Goal: Transaction & Acquisition: Purchase product/service

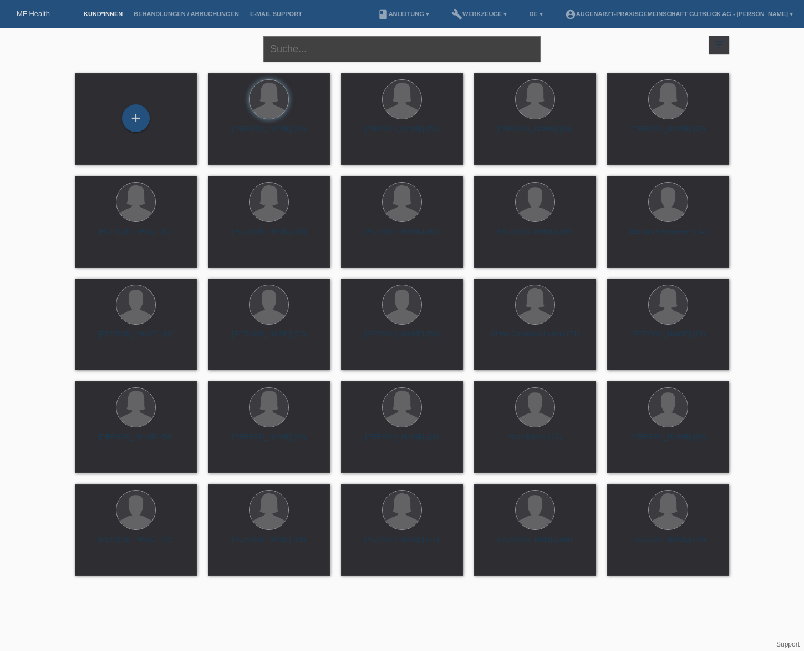
click at [325, 49] on input "text" at bounding box center [402, 49] width 277 height 26
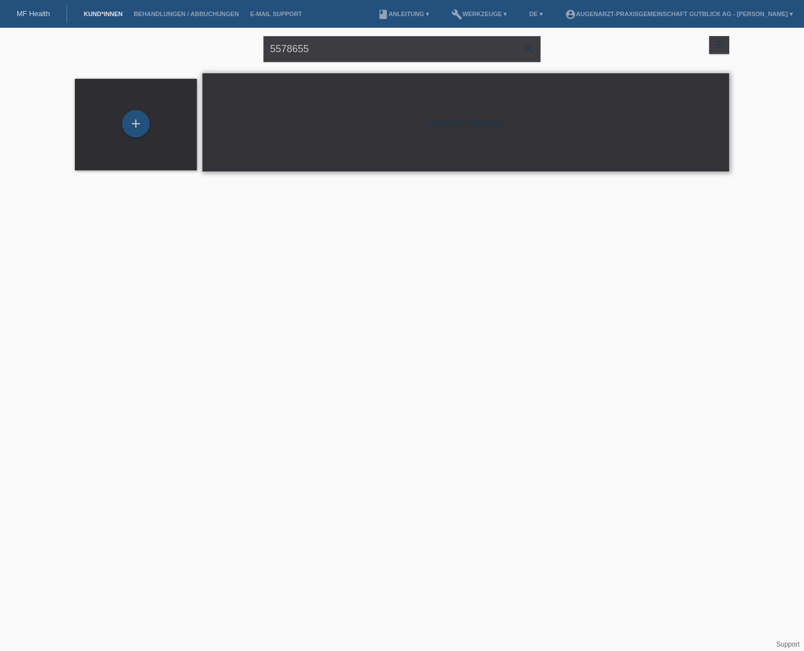
click at [418, 150] on div "Keine Suchergebnisse" at bounding box center [465, 122] width 527 height 98
drag, startPoint x: 332, startPoint y: 47, endPoint x: 259, endPoint y: 48, distance: 72.7
click at [260, 47] on div "5578655 close filter_list view_module Alle Kund*innen anzeigen star Markierte K…" at bounding box center [402, 48] width 666 height 40
type input "Raba"
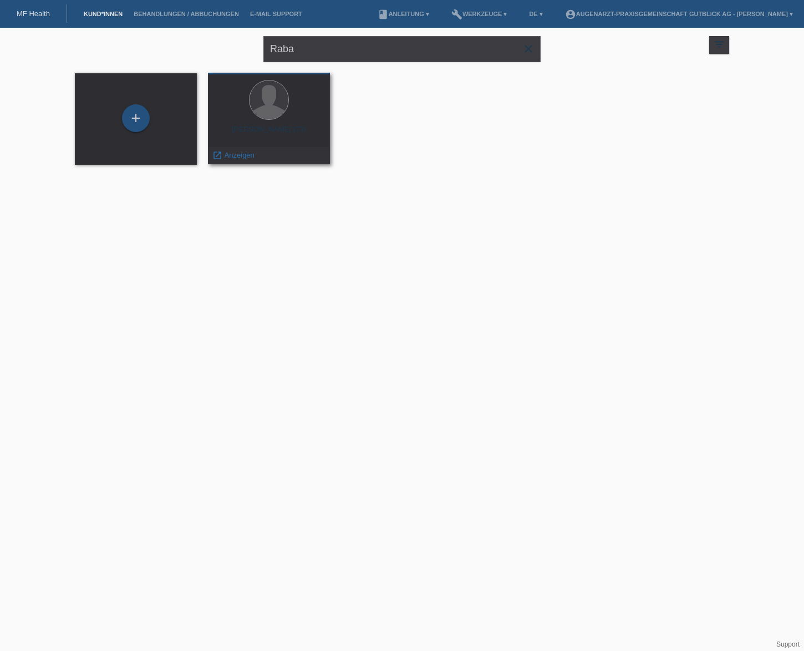
click at [249, 114] on div at bounding box center [269, 101] width 104 height 42
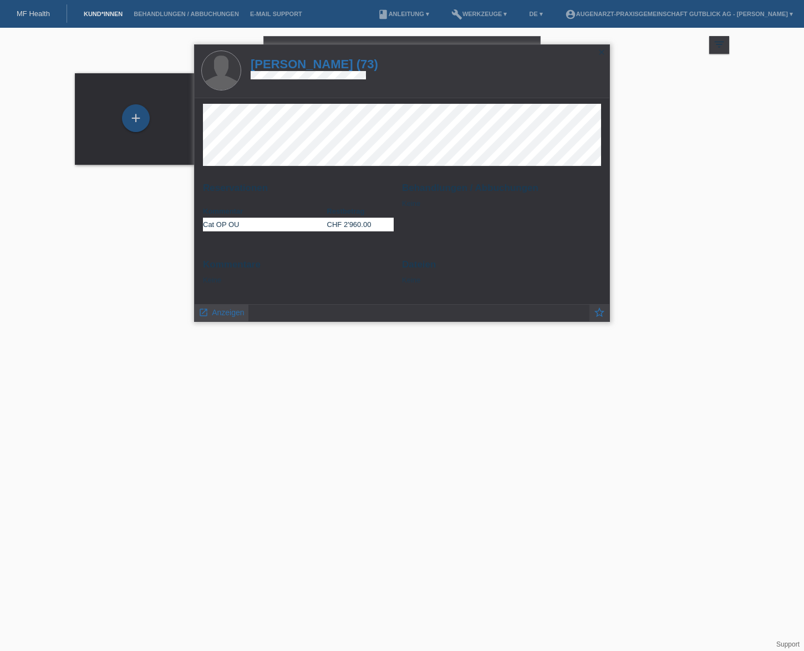
click at [222, 313] on span "Anzeigen" at bounding box center [228, 312] width 32 height 9
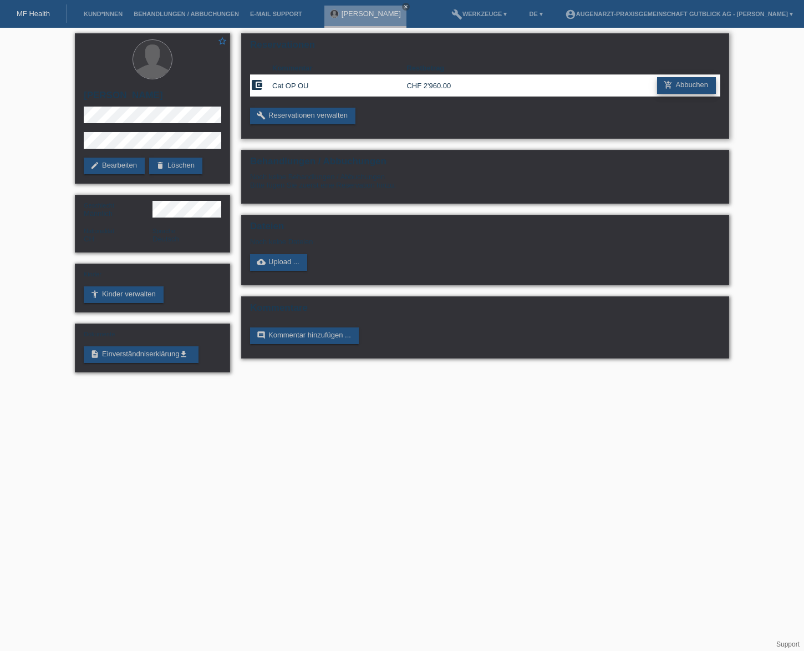
click at [698, 85] on link "add_shopping_cart Abbuchen" at bounding box center [686, 85] width 59 height 17
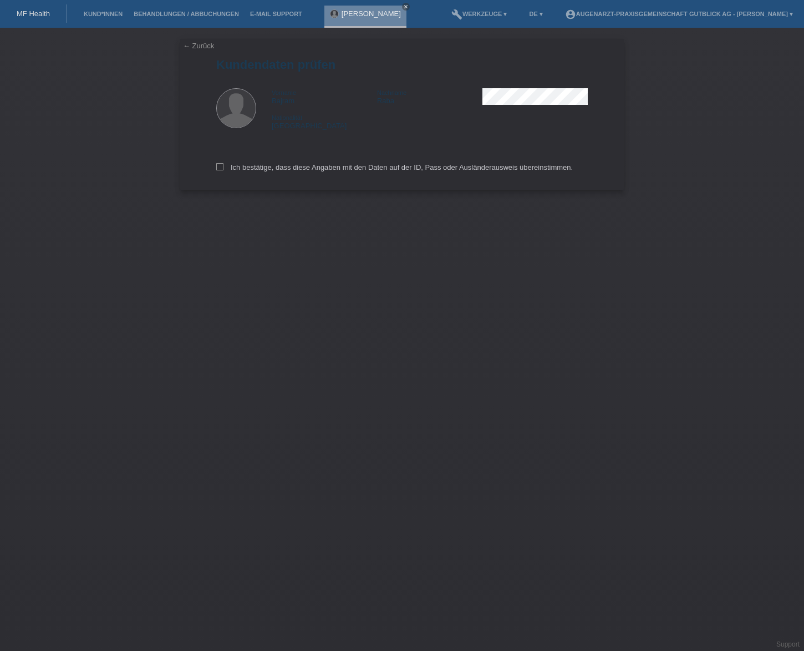
click at [368, 21] on div "Bajram Raba close" at bounding box center [366, 17] width 82 height 22
click at [403, 7] on icon "close" at bounding box center [406, 7] width 6 height 6
click at [33, 19] on div "MF Health" at bounding box center [33, 13] width 67 height 18
click at [33, 14] on link "MF Health" at bounding box center [33, 13] width 33 height 8
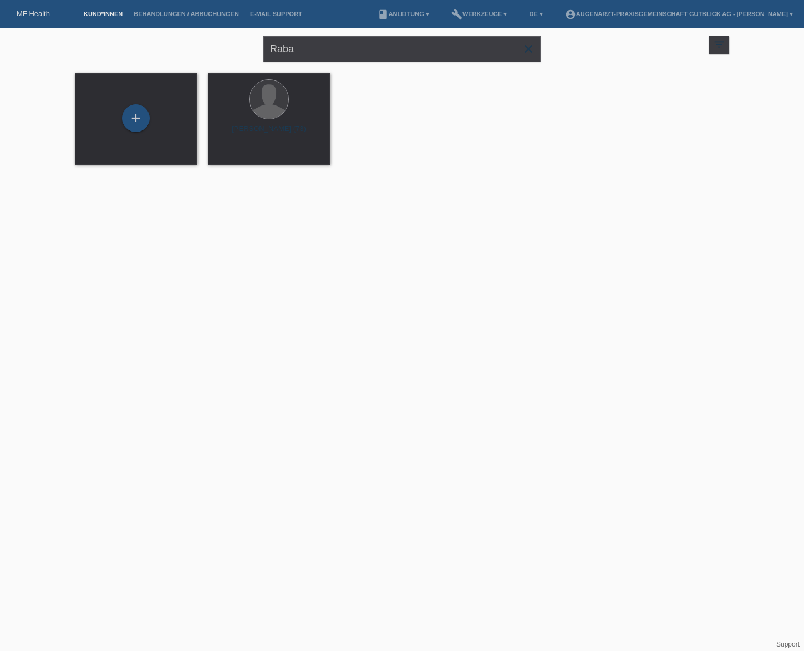
click at [535, 48] on span "close" at bounding box center [529, 50] width 22 height 17
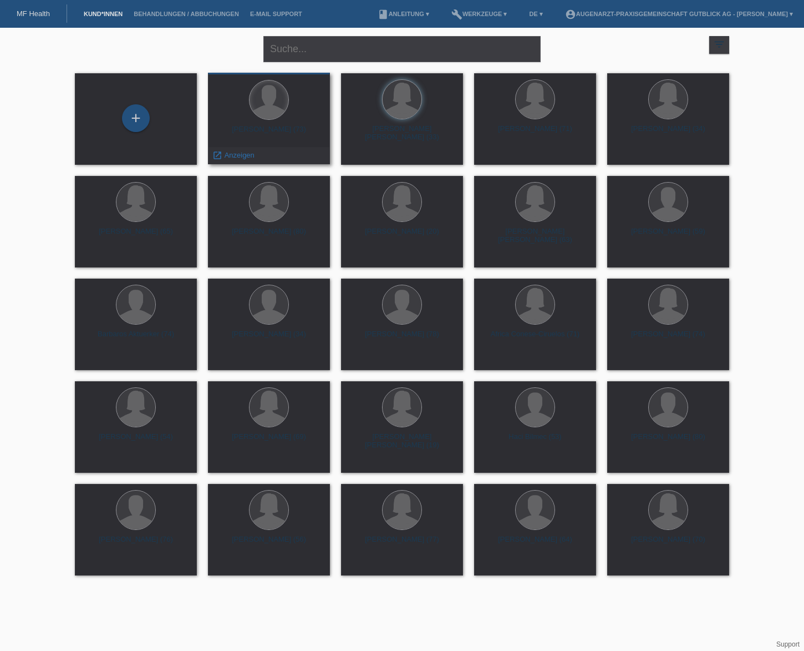
click at [272, 113] on div at bounding box center [269, 99] width 39 height 39
click at [239, 156] on span "Anzeigen" at bounding box center [240, 155] width 30 height 8
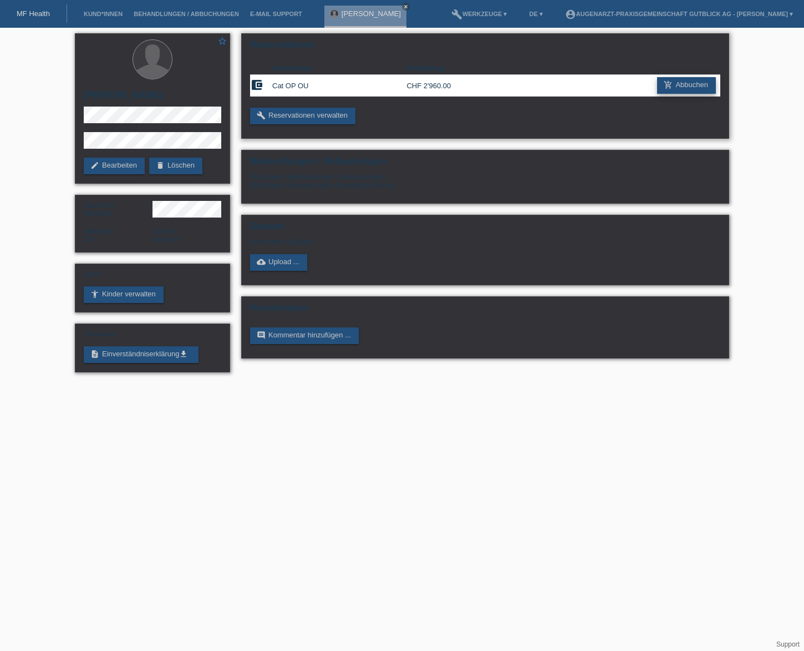
click at [683, 88] on link "add_shopping_cart Abbuchen" at bounding box center [686, 85] width 59 height 17
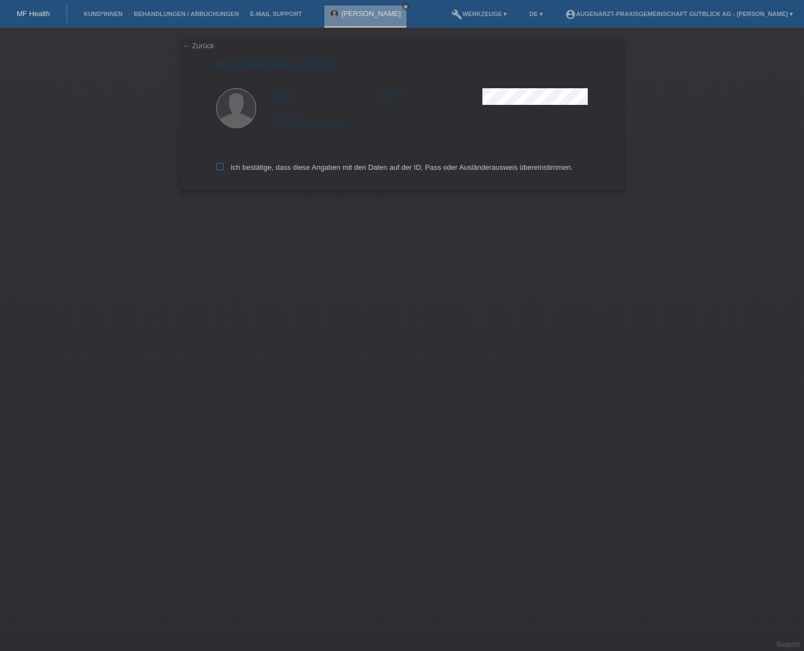
click at [221, 168] on icon at bounding box center [219, 166] width 7 height 7
click at [221, 168] on input "Ich bestätige, dass diese Angaben mit den Daten auf der ID, Pass oder Ausländer…" at bounding box center [219, 166] width 7 height 7
checkbox input "true"
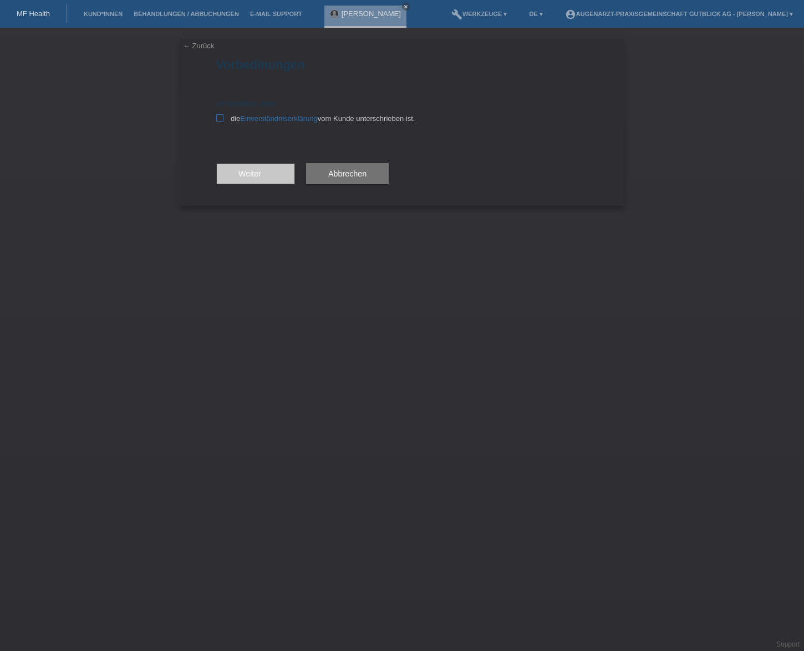
click at [221, 119] on icon at bounding box center [219, 117] width 7 height 7
click at [221, 119] on input "die Einverständniserklärung vom Kunde unterschrieben ist." at bounding box center [219, 117] width 7 height 7
checkbox input "true"
click at [246, 171] on span "Weiter arrow_forward" at bounding box center [256, 173] width 34 height 9
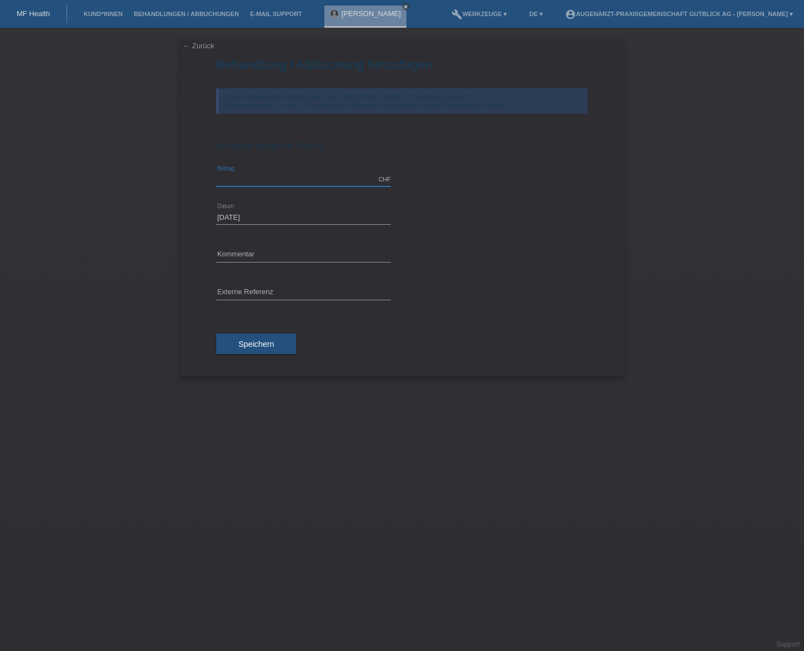
click at [271, 173] on input "text" at bounding box center [303, 180] width 175 height 14
type input "2960.00"
click at [468, 286] on div "error Externe Referenz" at bounding box center [402, 293] width 372 height 38
click at [277, 346] on button "Speichern" at bounding box center [256, 343] width 80 height 21
click at [249, 255] on input "text" at bounding box center [303, 255] width 175 height 14
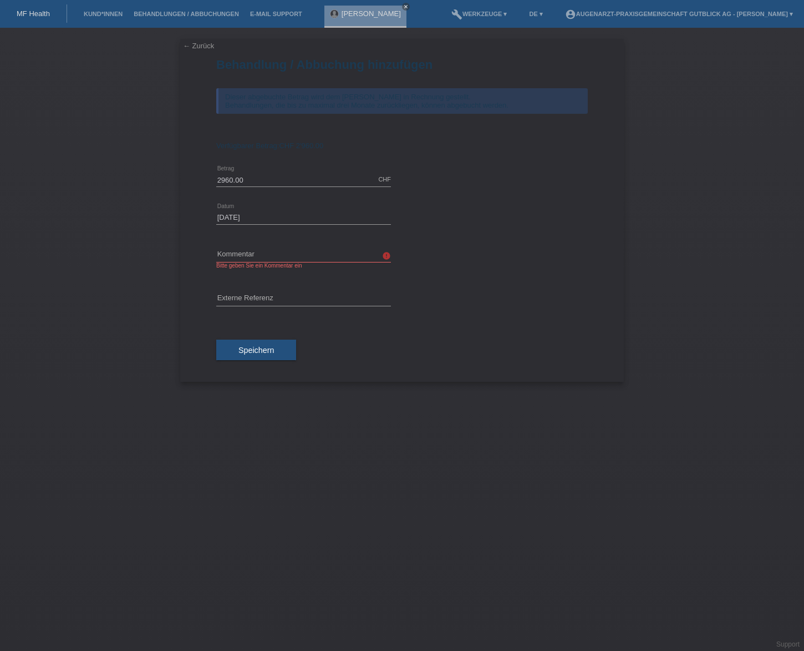
click at [386, 256] on icon "error" at bounding box center [386, 255] width 9 height 9
click at [350, 257] on input "text" at bounding box center [303, 255] width 175 height 14
type input "OP vom 23.09.2025"
click at [246, 345] on button "Speichern" at bounding box center [256, 350] width 80 height 21
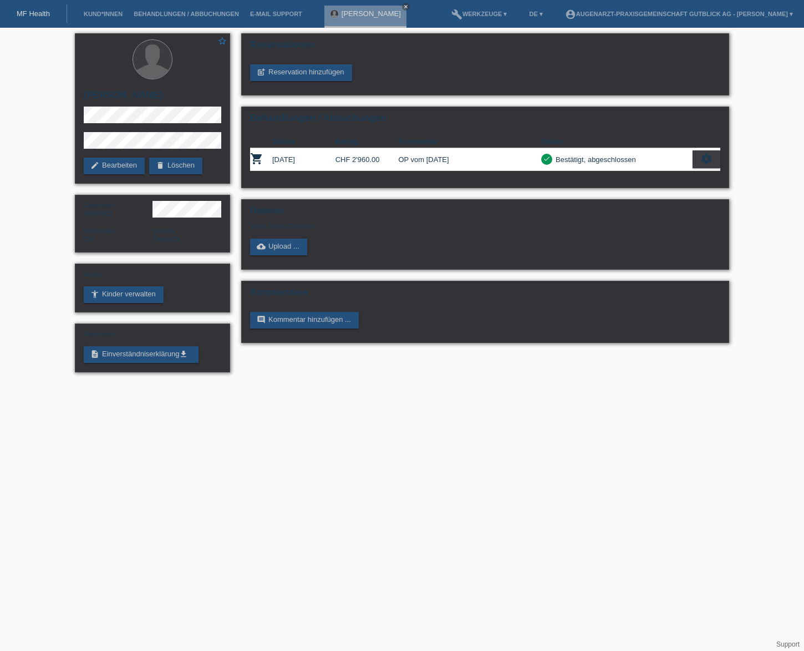
click at [45, 18] on div "MF Health" at bounding box center [33, 13] width 67 height 18
click at [39, 13] on link "MF Health" at bounding box center [33, 13] width 33 height 8
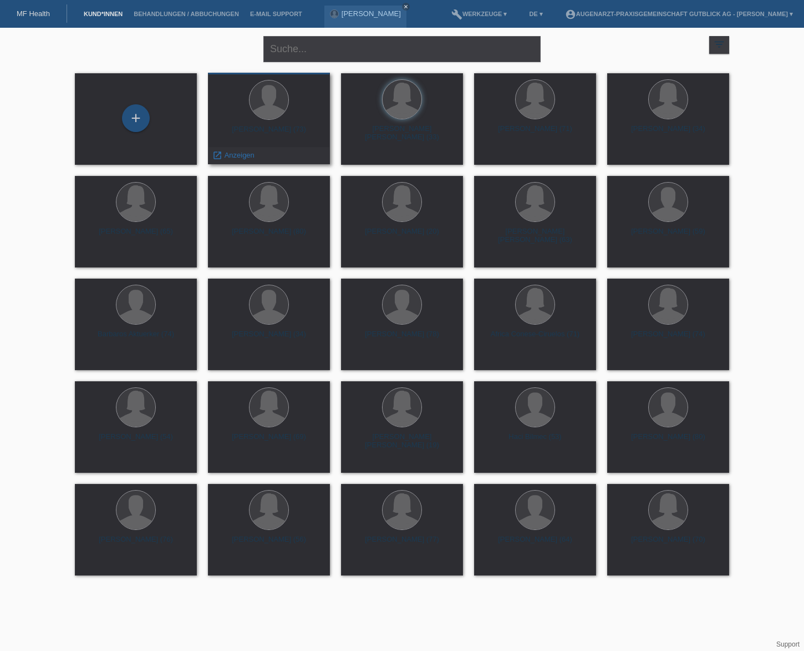
click at [301, 129] on div "[PERSON_NAME] (73)" at bounding box center [269, 134] width 104 height 18
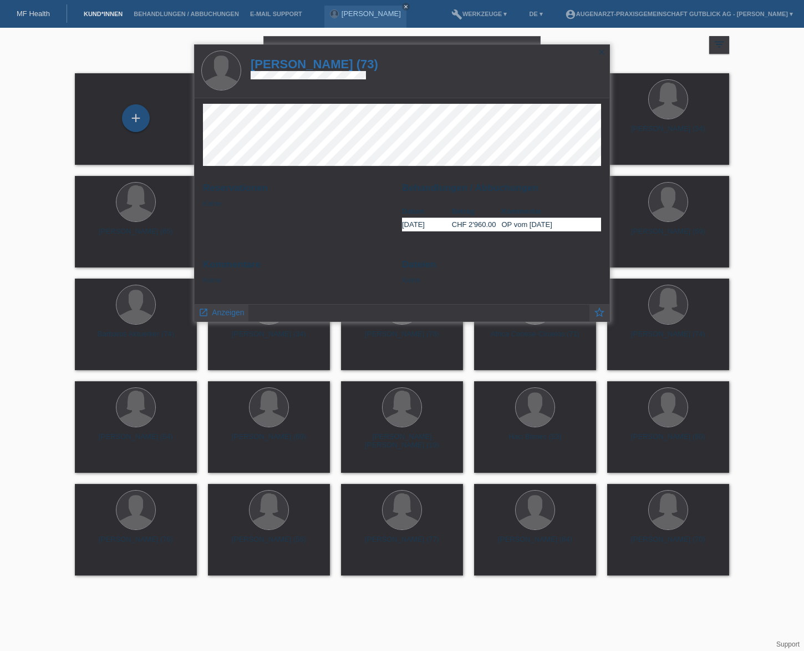
click at [600, 53] on icon "close" at bounding box center [601, 52] width 9 height 9
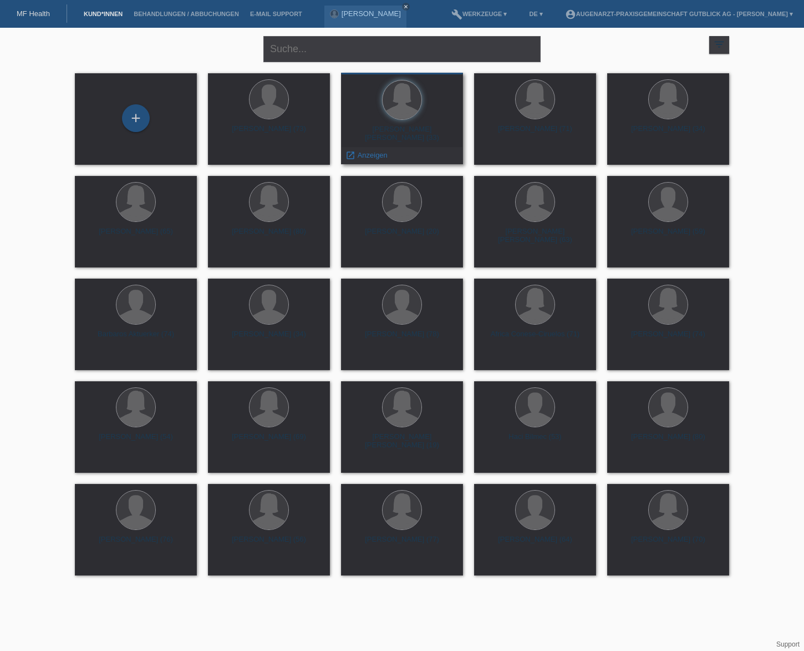
click at [406, 122] on div "Naila Stephanie Keinath (33) launch Anzeigen" at bounding box center [402, 119] width 122 height 92
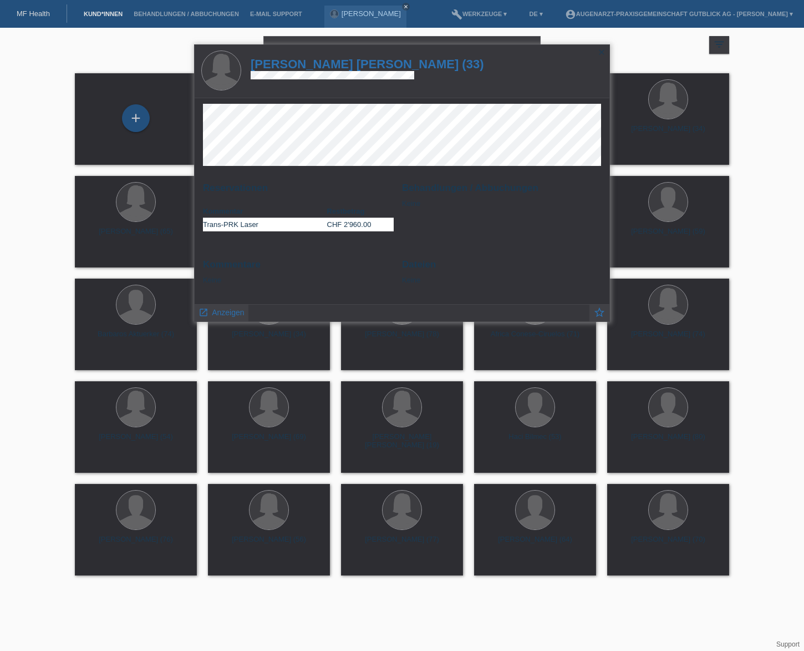
click at [603, 49] on icon "close" at bounding box center [601, 52] width 9 height 9
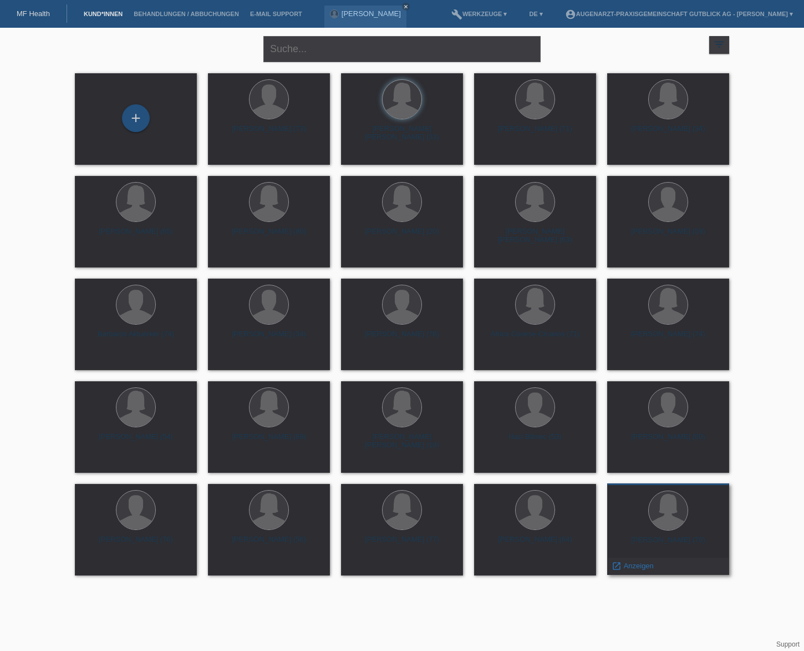
click at [678, 533] on div "Vera Oroshi (70) launch Anzeigen" at bounding box center [668, 529] width 122 height 92
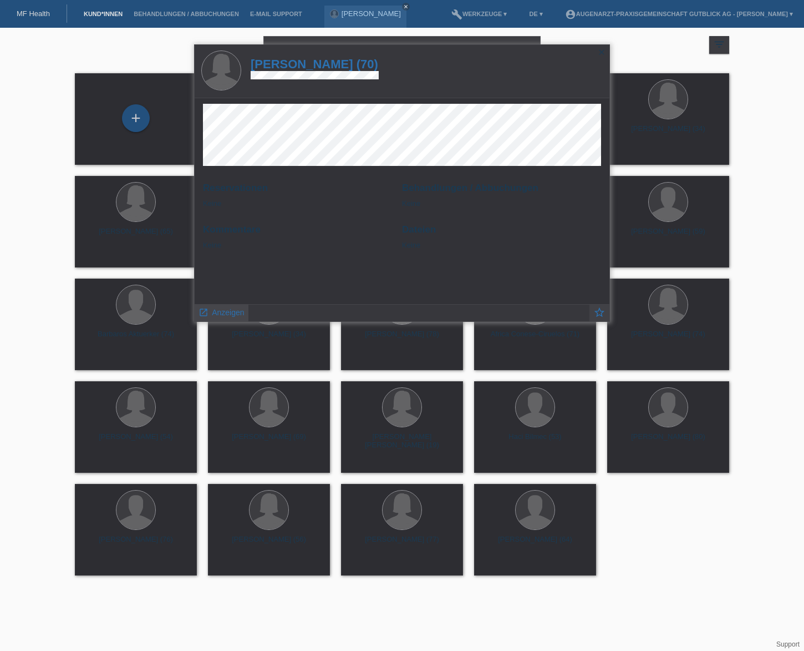
click at [230, 313] on span "Anzeigen" at bounding box center [228, 312] width 32 height 9
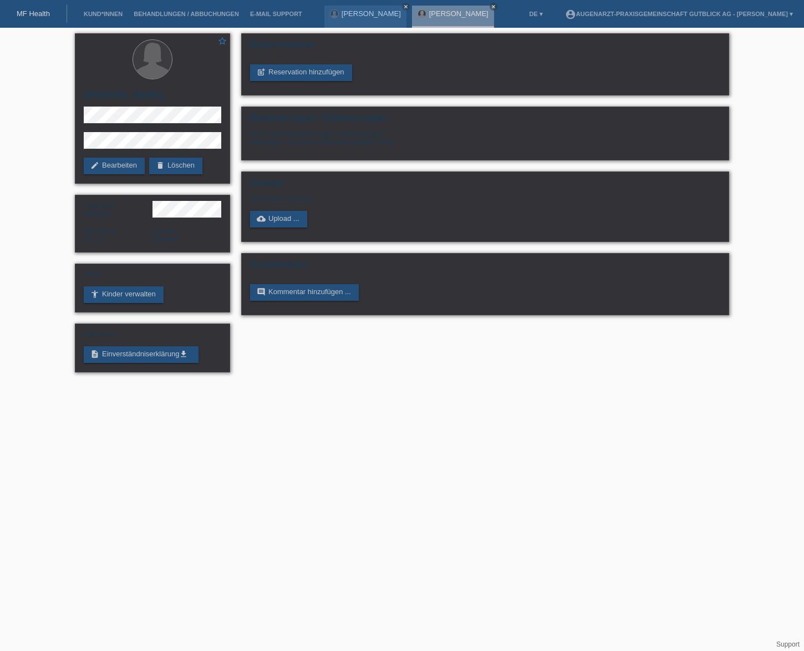
click at [32, 15] on link "MF Health" at bounding box center [33, 13] width 33 height 8
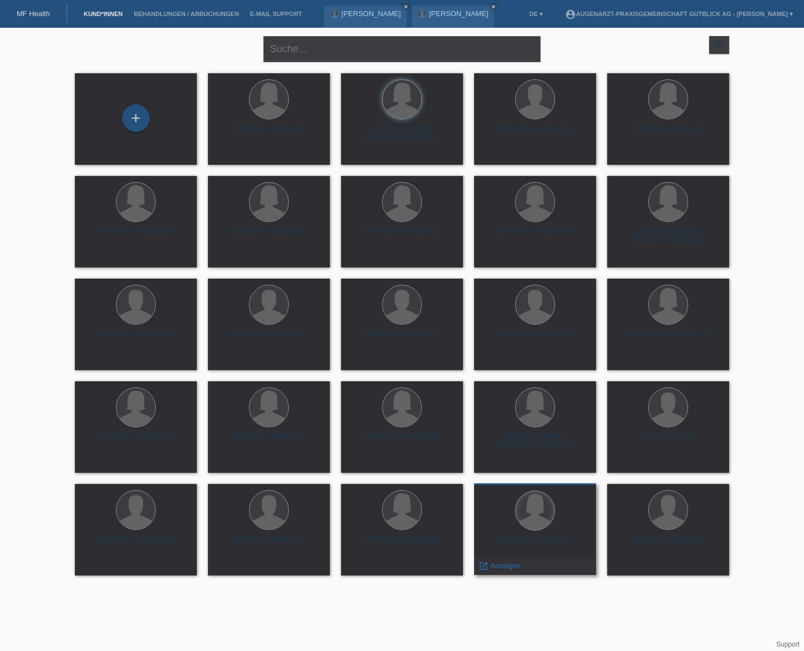
click at [548, 511] on div at bounding box center [535, 510] width 39 height 39
click at [521, 522] on div at bounding box center [535, 510] width 39 height 39
click at [495, 569] on span "Anzeigen" at bounding box center [506, 565] width 30 height 8
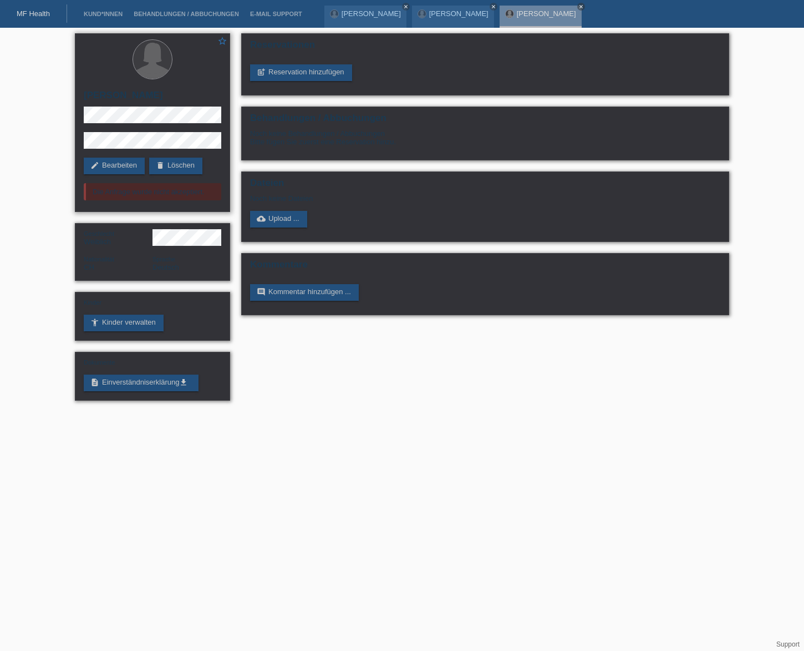
click at [130, 193] on div "Die Anfrage wurde nicht akzeptiert." at bounding box center [153, 191] width 138 height 17
click at [43, 16] on link "MF Health" at bounding box center [33, 13] width 33 height 8
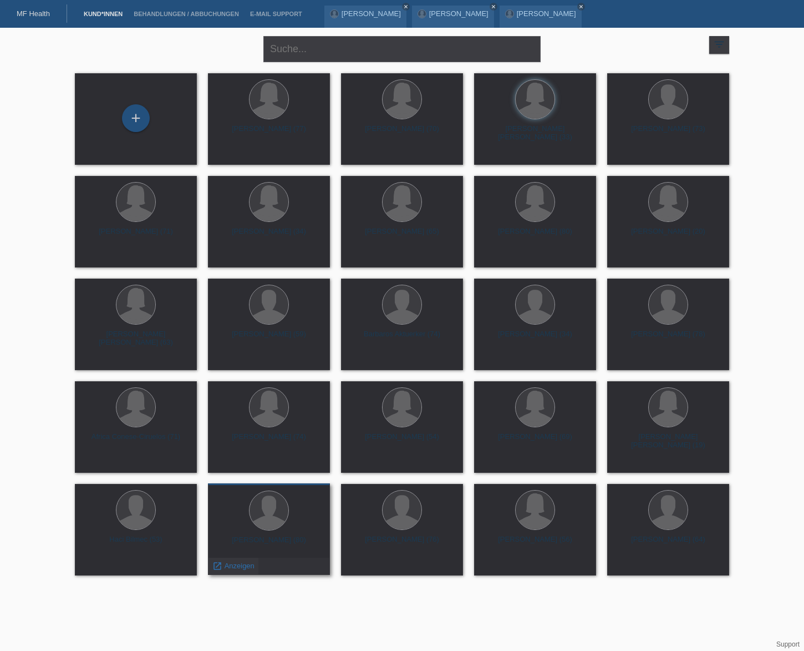
click at [244, 569] on span "Anzeigen" at bounding box center [240, 565] width 30 height 8
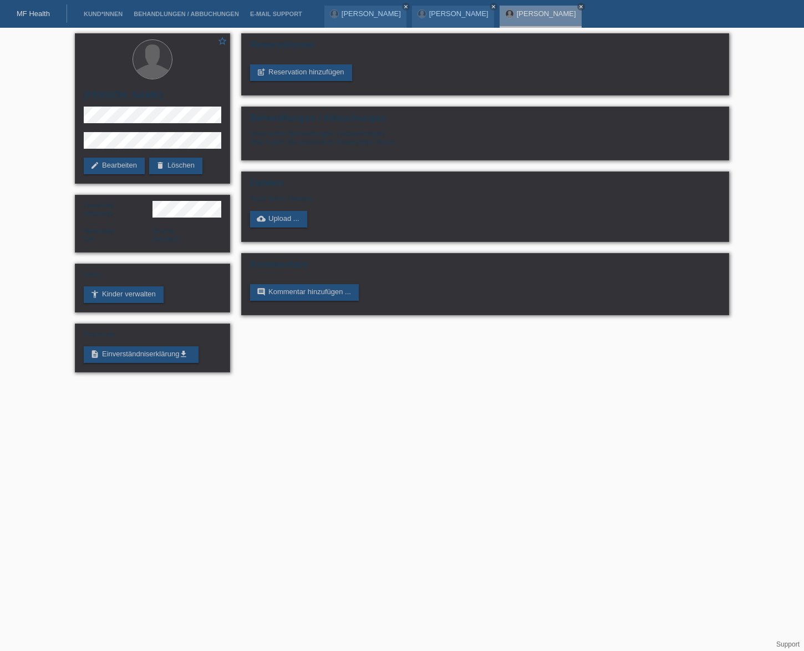
click at [32, 16] on link "MF Health" at bounding box center [33, 13] width 33 height 8
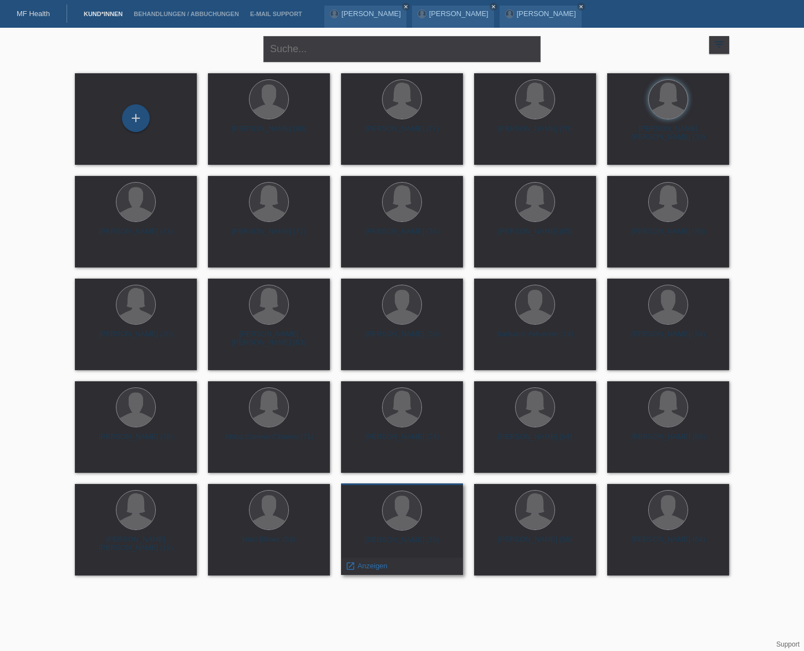
click at [375, 508] on div at bounding box center [402, 511] width 104 height 42
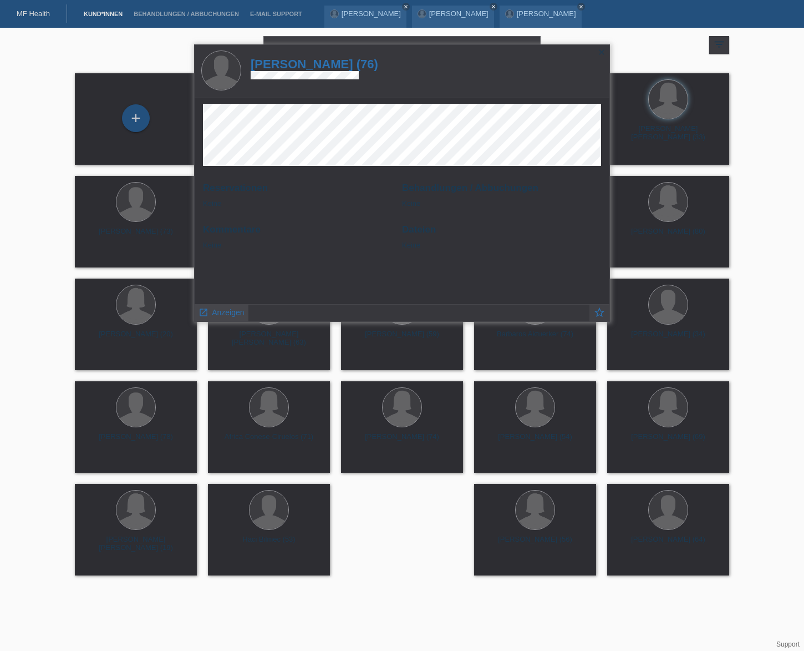
click at [213, 312] on span "Anzeigen" at bounding box center [228, 312] width 32 height 9
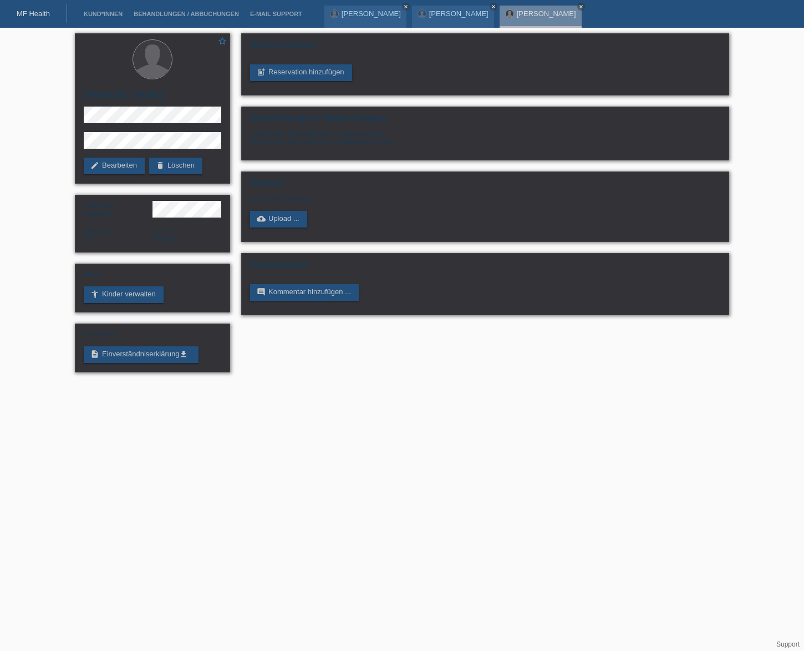
click at [12, 16] on div "MF Health" at bounding box center [33, 13] width 67 height 18
click at [33, 14] on link "MF Health" at bounding box center [33, 13] width 33 height 8
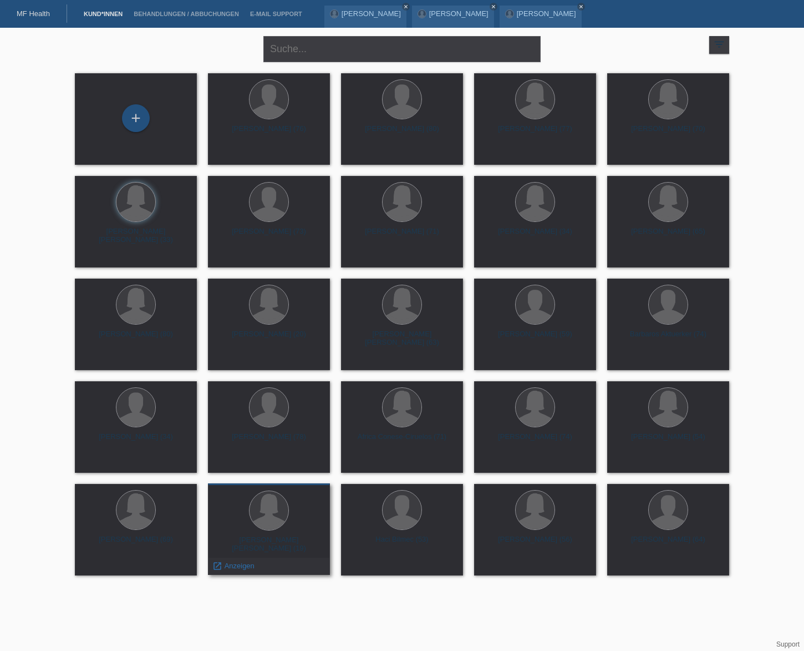
click at [283, 526] on div at bounding box center [269, 511] width 104 height 42
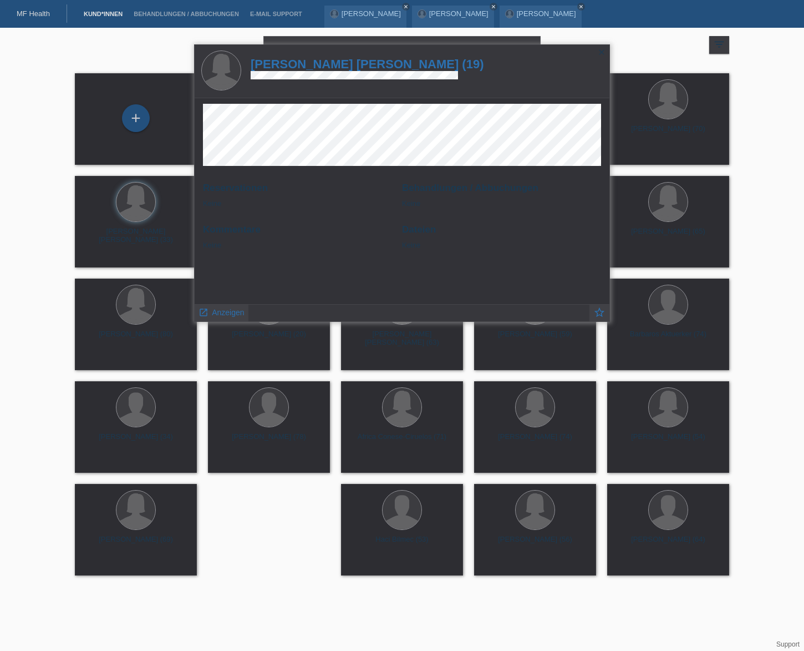
click at [602, 56] on icon "close" at bounding box center [601, 52] width 9 height 9
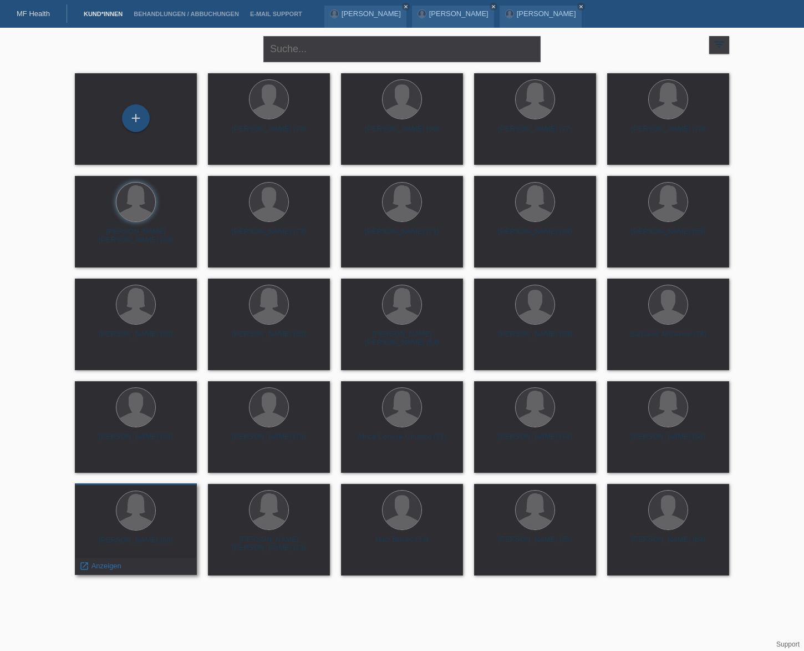
click at [129, 534] on div "[PERSON_NAME] (69) launch Anzeigen" at bounding box center [136, 529] width 122 height 92
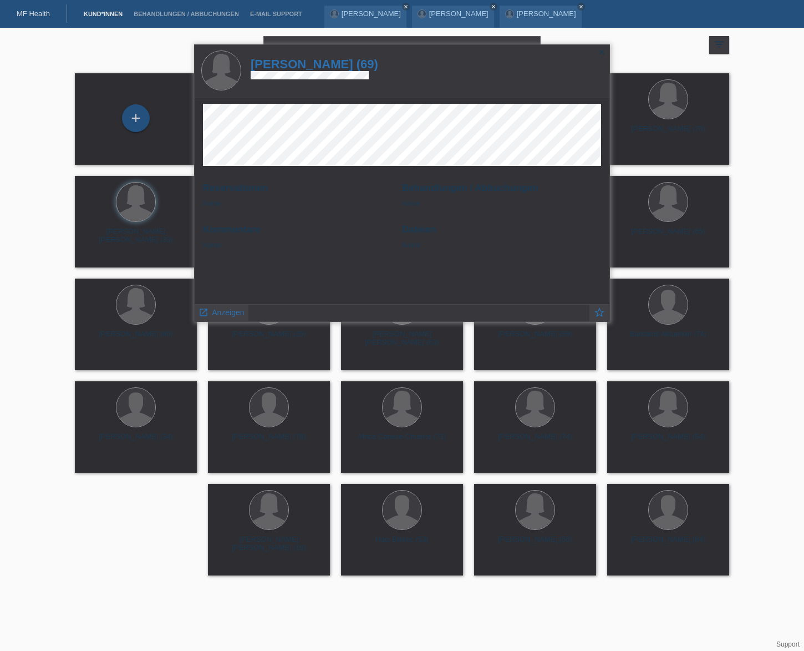
click at [600, 50] on icon "close" at bounding box center [601, 52] width 9 height 9
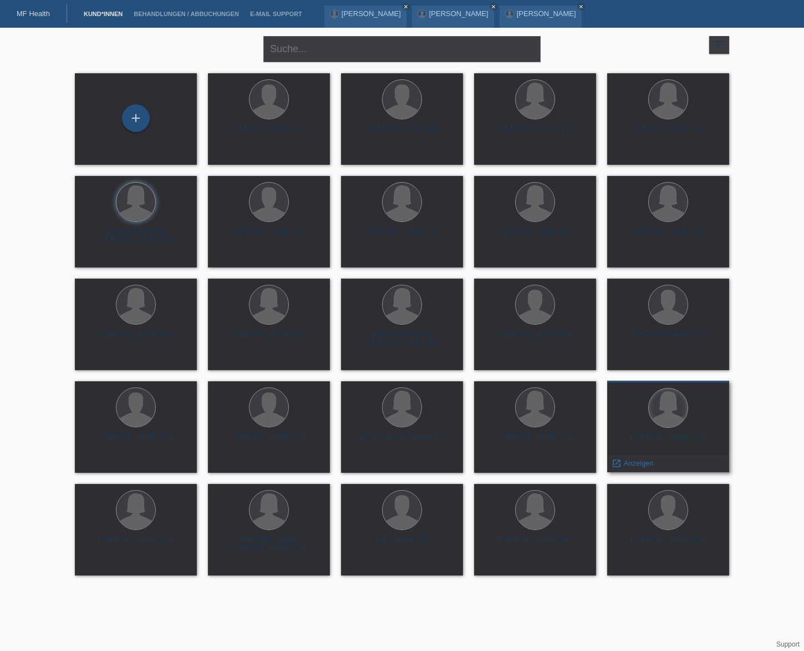
click at [678, 406] on div at bounding box center [668, 407] width 39 height 39
click at [657, 417] on div at bounding box center [668, 407] width 39 height 39
click at [649, 429] on div at bounding box center [668, 409] width 104 height 42
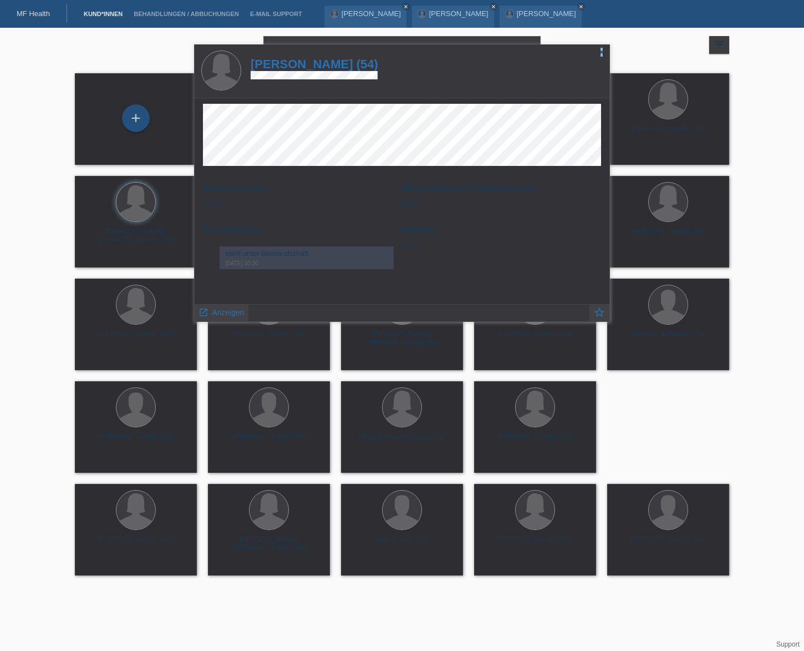
drag, startPoint x: 601, startPoint y: 53, endPoint x: 602, endPoint y: 62, distance: 8.3
click at [602, 53] on icon "close" at bounding box center [601, 52] width 9 height 9
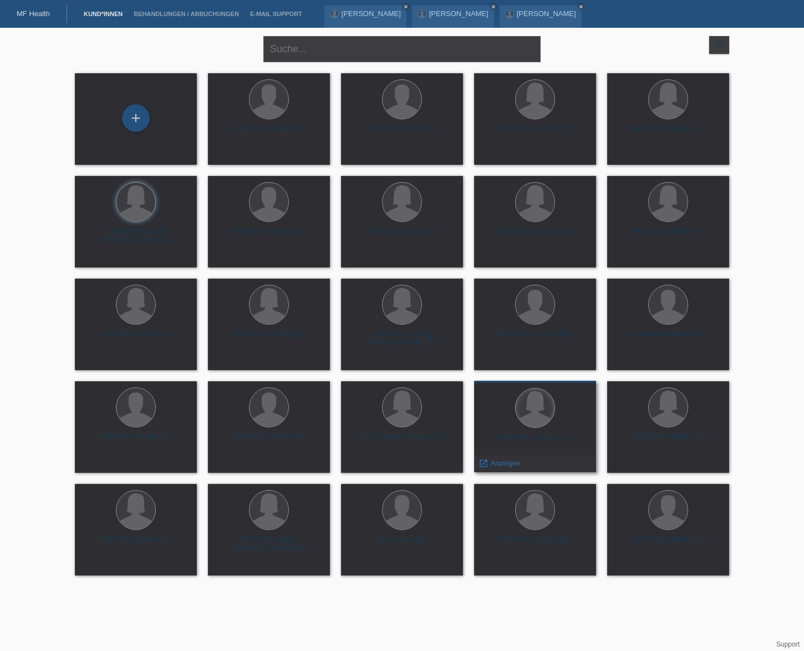
click at [532, 411] on div at bounding box center [535, 407] width 39 height 39
click at [522, 428] on div at bounding box center [535, 409] width 104 height 42
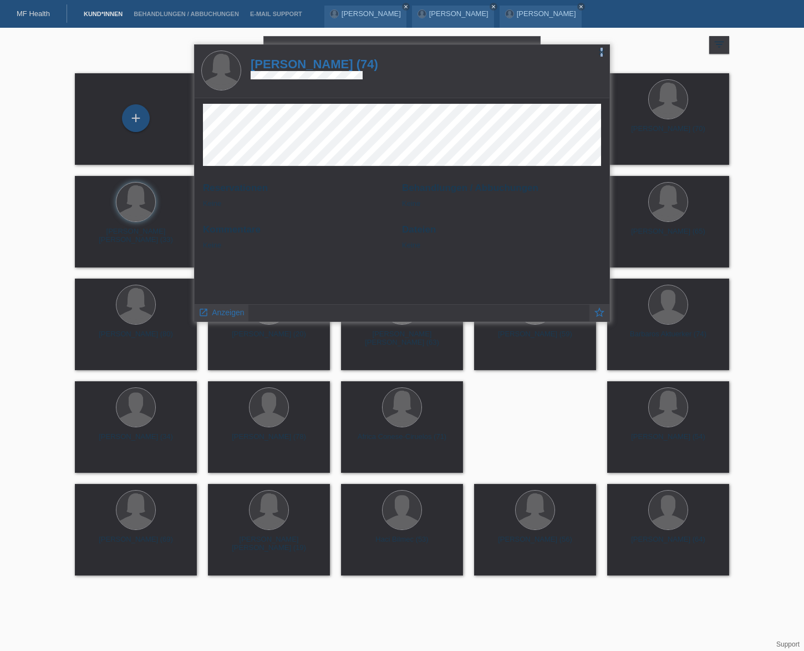
click at [602, 51] on icon "close" at bounding box center [601, 52] width 9 height 9
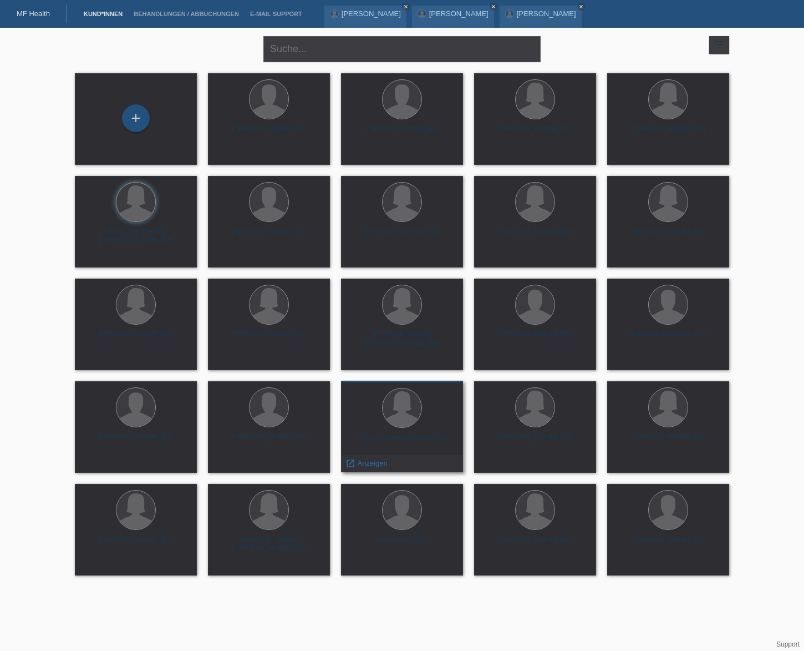
click at [401, 437] on div "Africa Conese-Ciruelos (71)" at bounding box center [402, 442] width 104 height 18
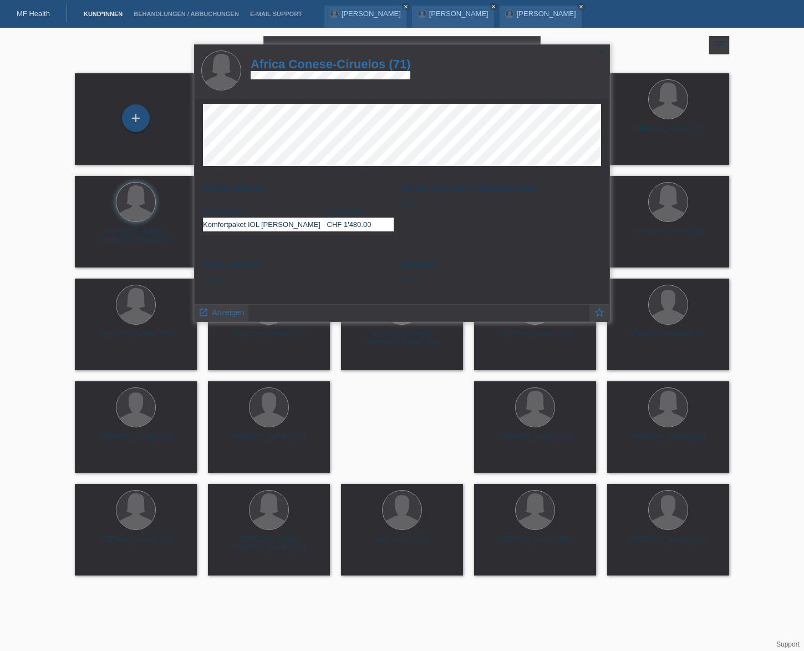
click at [603, 48] on icon "close" at bounding box center [601, 52] width 9 height 9
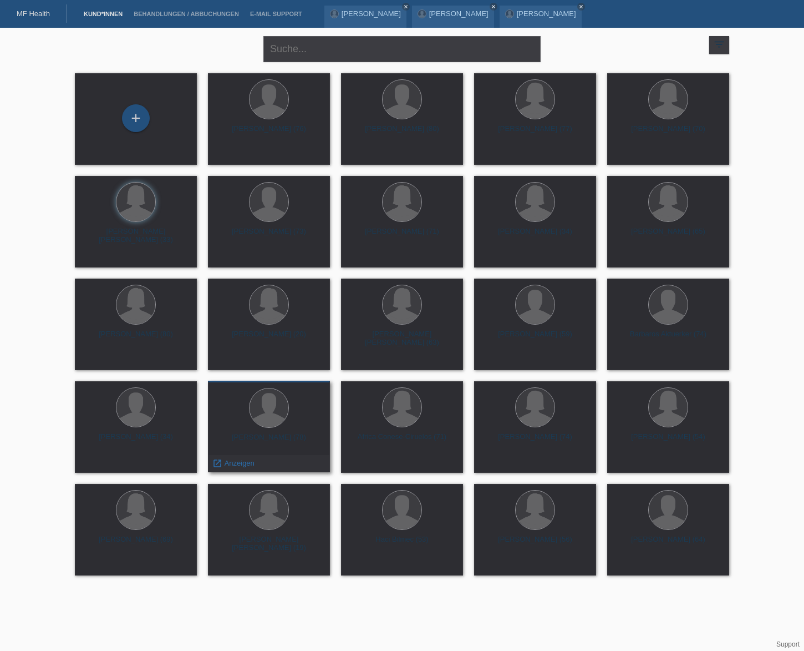
click at [272, 440] on div "Dusan Ignjatovic-Vukojevic (78)" at bounding box center [269, 442] width 104 height 18
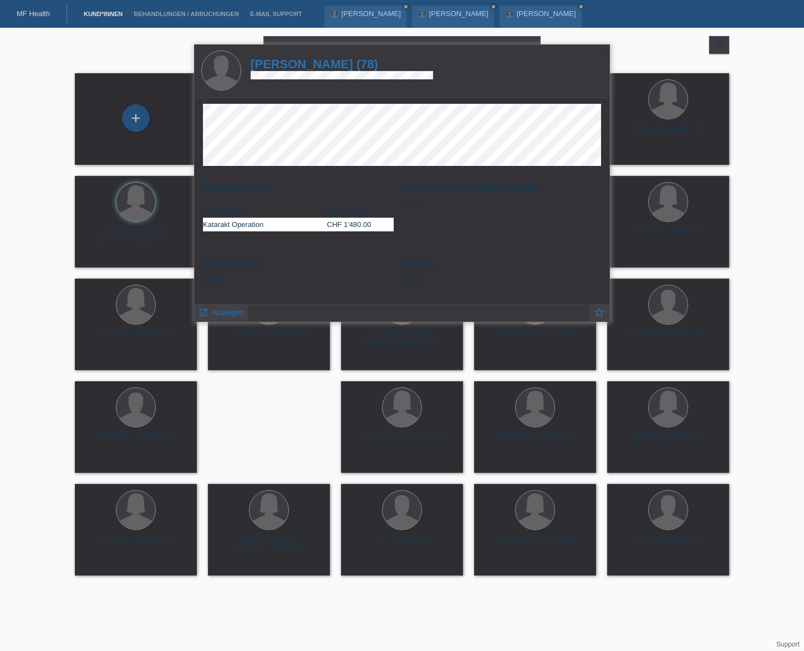
click at [601, 53] on icon "close" at bounding box center [601, 52] width 9 height 9
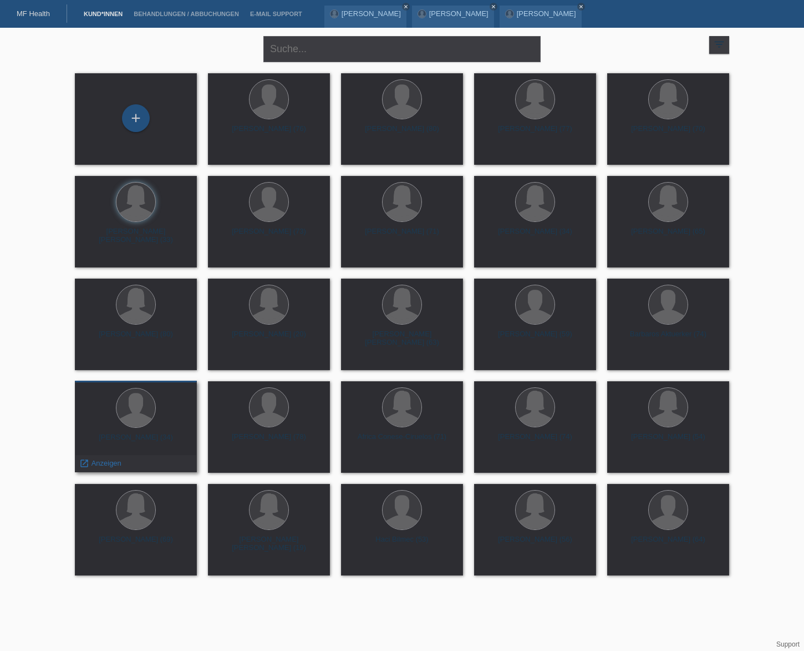
click at [121, 444] on div "David Muntwyler (34)" at bounding box center [136, 442] width 104 height 18
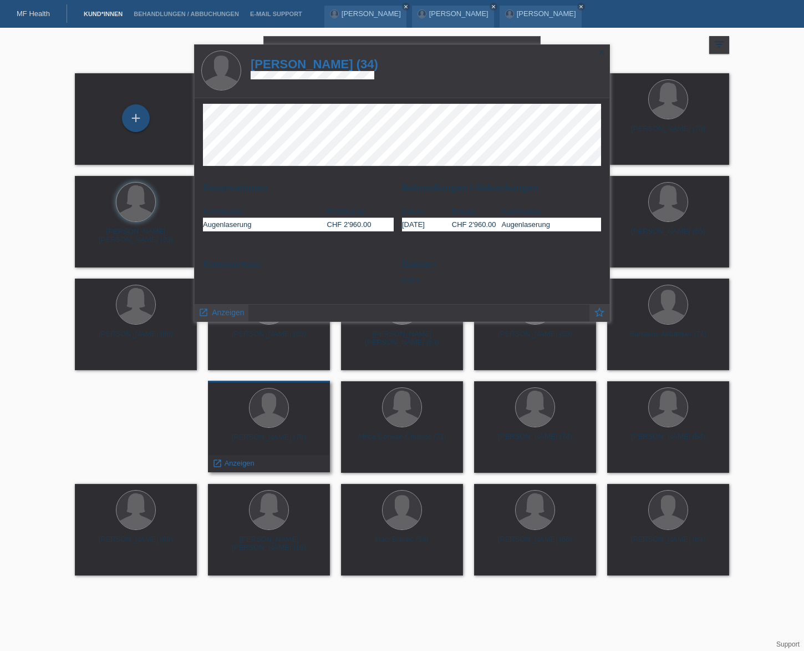
click at [291, 428] on div at bounding box center [269, 409] width 104 height 42
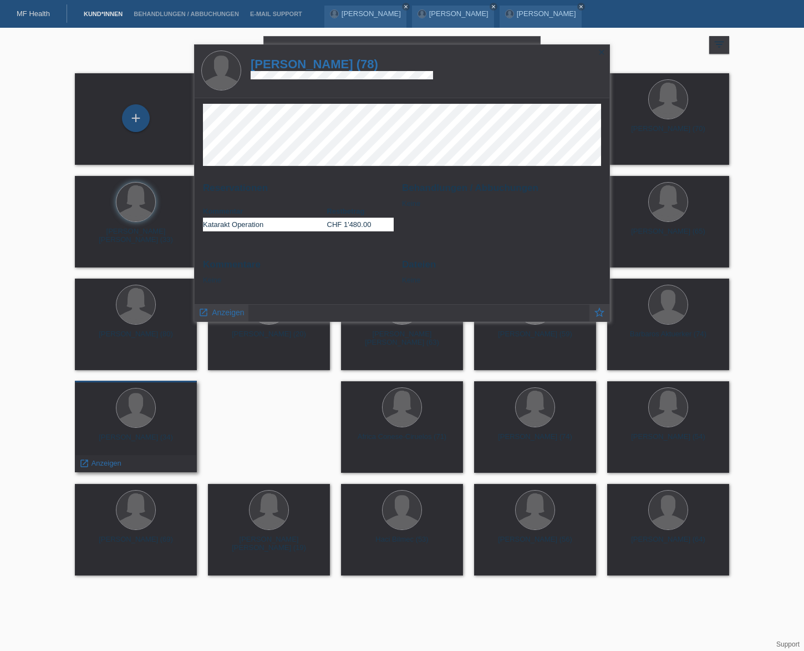
click at [127, 438] on div "David Muntwyler (34)" at bounding box center [136, 442] width 104 height 18
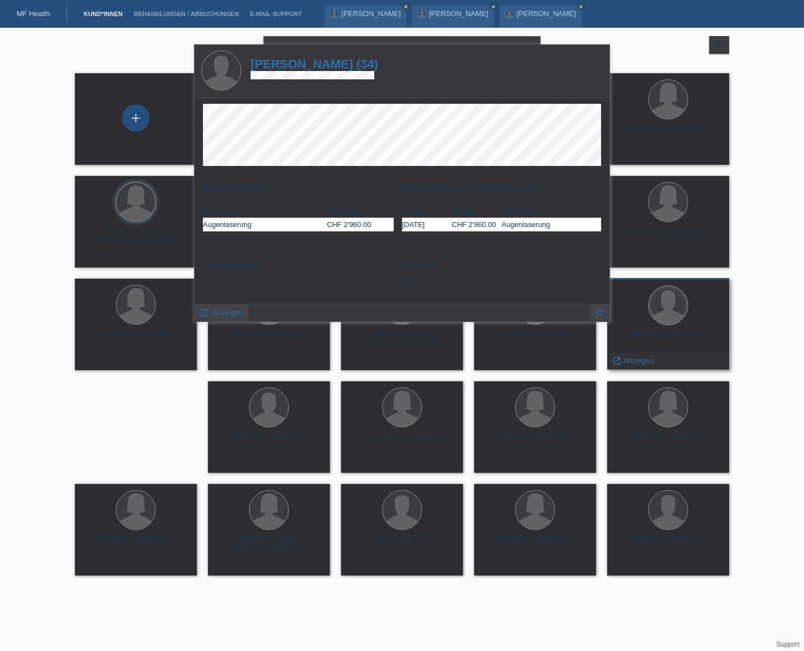
click at [658, 320] on div at bounding box center [668, 305] width 39 height 39
click at [655, 326] on div at bounding box center [668, 306] width 104 height 42
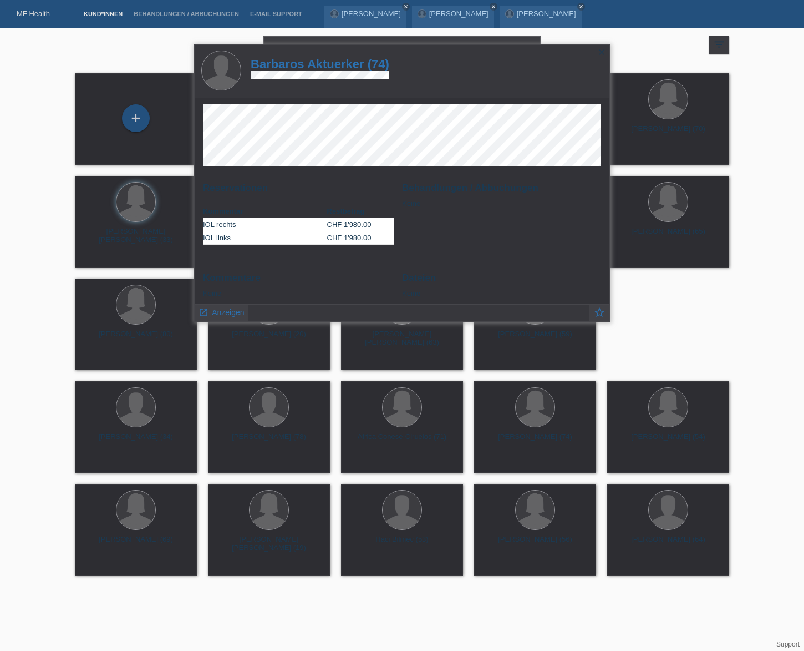
click at [601, 50] on icon "close" at bounding box center [601, 52] width 9 height 9
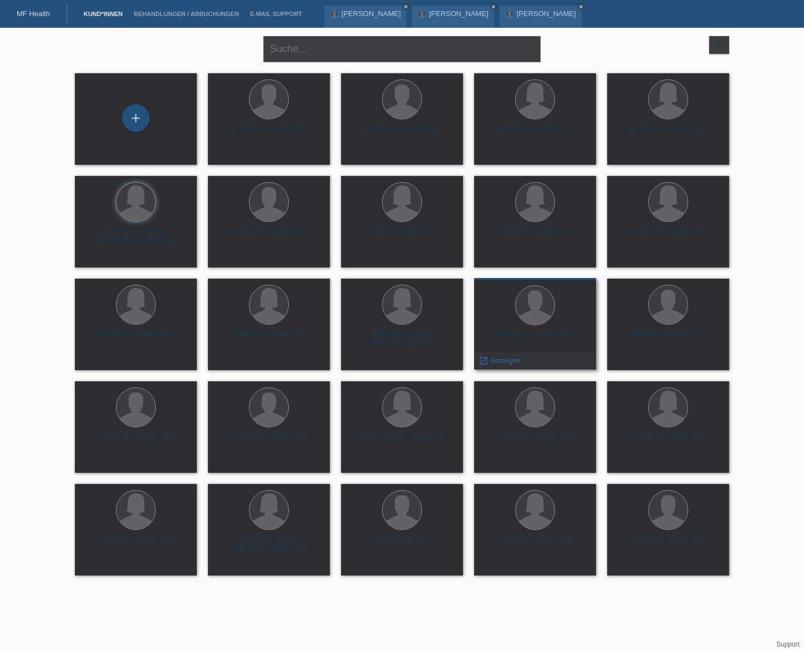
click at [528, 284] on div "Paul-Alexander Gulaif (59) launch Anzeigen" at bounding box center [535, 324] width 122 height 92
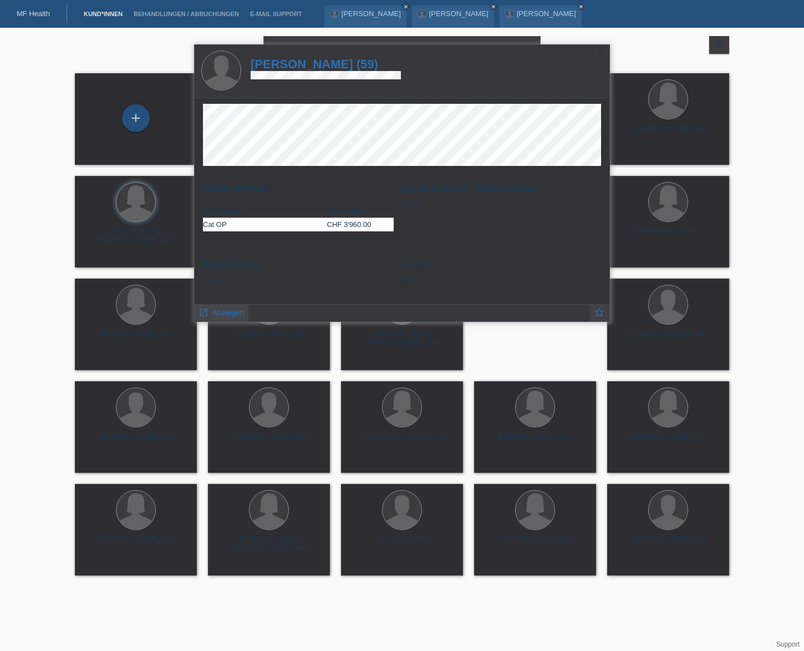
click at [215, 313] on span "Anzeigen" at bounding box center [228, 312] width 32 height 9
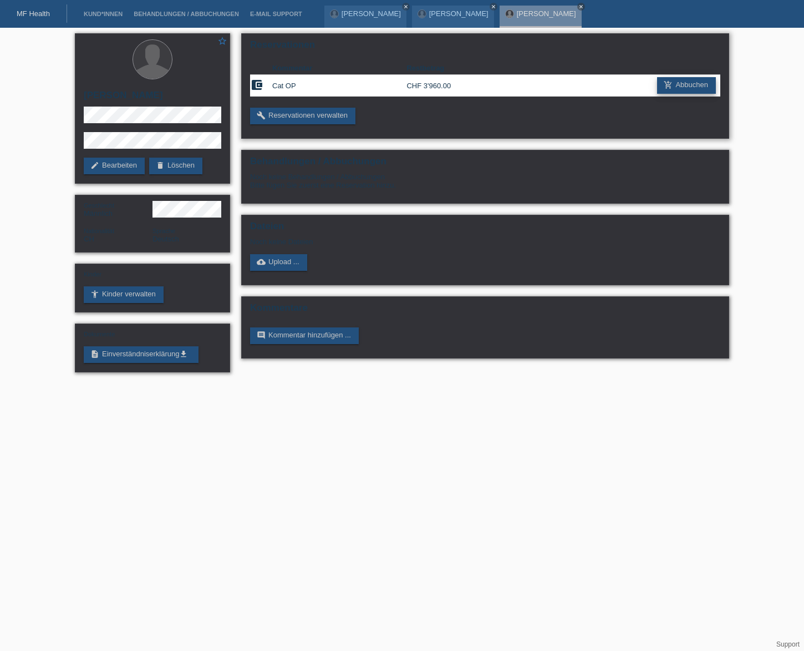
click at [687, 83] on link "add_shopping_cart Abbuchen" at bounding box center [686, 85] width 59 height 17
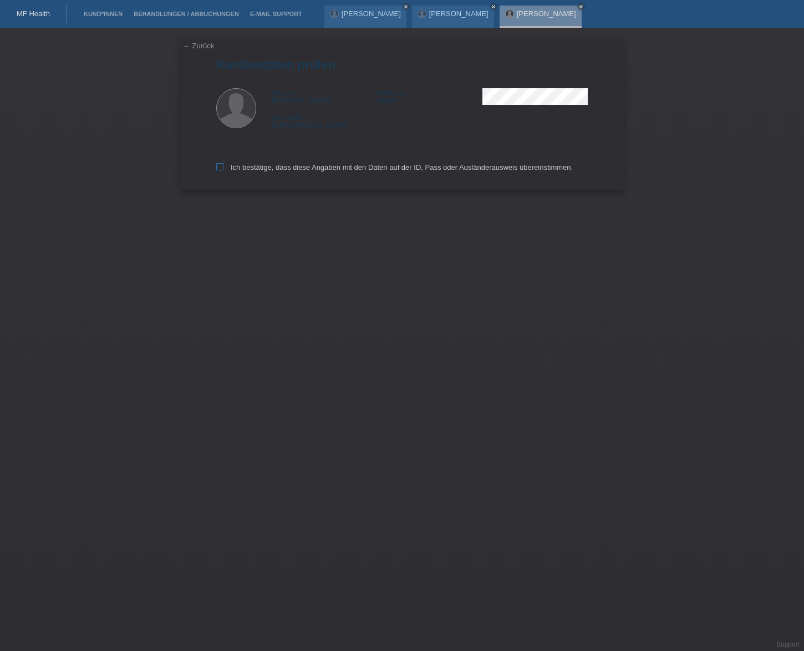
click at [224, 166] on label "Ich bestätige, dass diese Angaben mit den Daten auf der ID, Pass oder Ausländer…" at bounding box center [394, 167] width 357 height 8
click at [224, 166] on input "Ich bestätige, dass diese Angaben mit den Daten auf der ID, Pass oder Ausländer…" at bounding box center [219, 166] width 7 height 7
checkbox input "true"
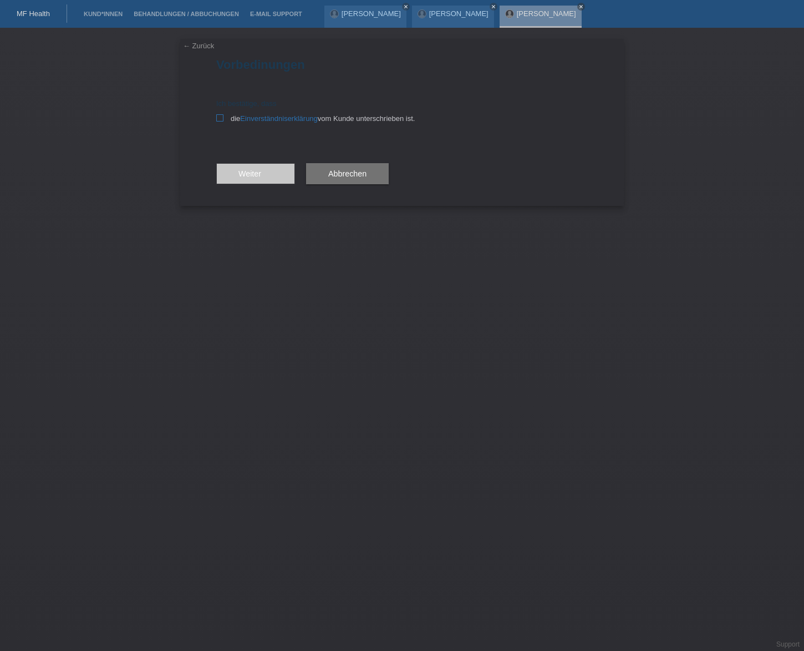
click at [223, 118] on icon at bounding box center [219, 117] width 7 height 7
click at [223, 118] on input "die Einverständniserklärung vom Kunde unterschrieben ist." at bounding box center [219, 117] width 7 height 7
checkbox input "true"
click at [247, 170] on span "Weiter arrow_forward" at bounding box center [256, 173] width 34 height 9
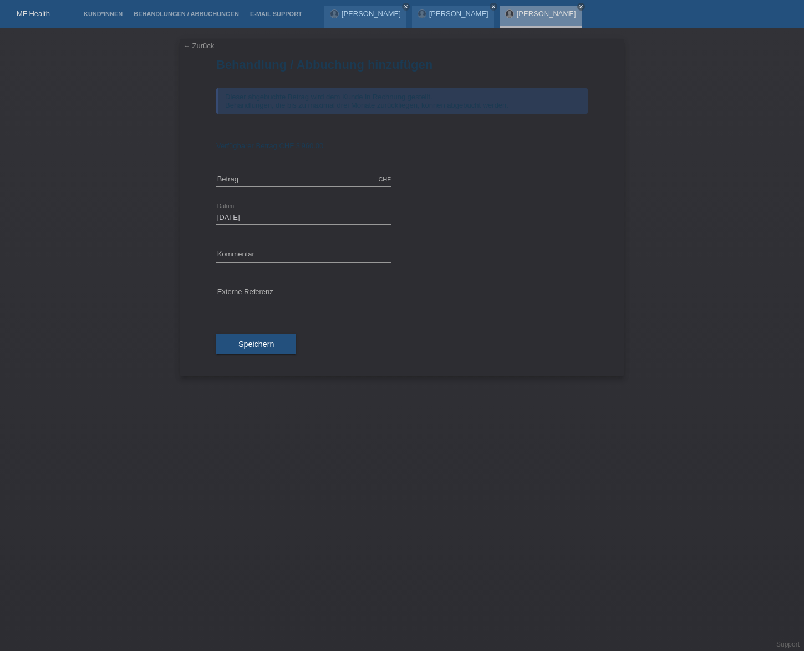
click at [243, 245] on div "error Kommentar" at bounding box center [303, 255] width 175 height 38
click at [243, 248] on input "text" at bounding box center [303, 255] width 175 height 14
type input "OP vom 8.10. 15.10"
click at [256, 346] on span "Speichern" at bounding box center [257, 344] width 36 height 9
click at [248, 184] on input "text" at bounding box center [303, 180] width 175 height 14
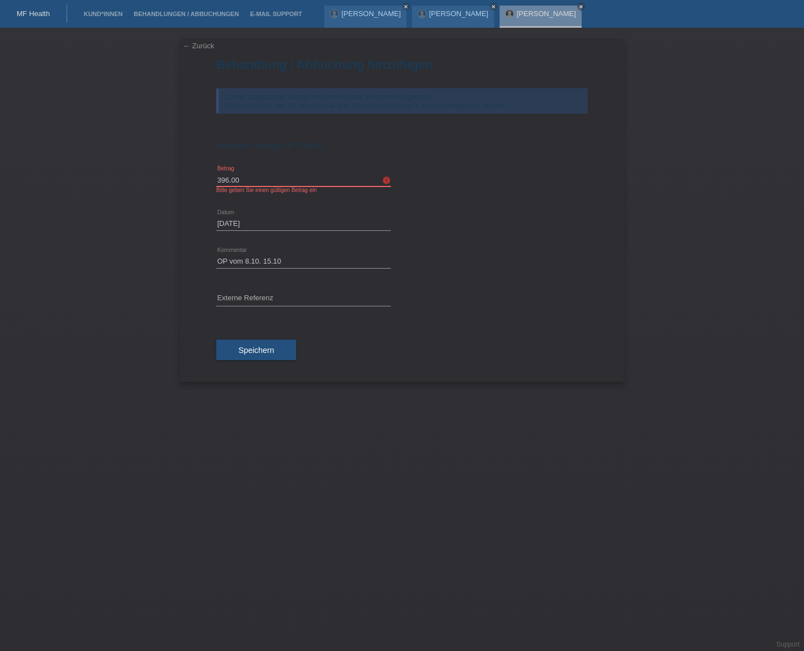
click at [229, 181] on input "396.00" at bounding box center [303, 180] width 175 height 14
type input "3960.00"
click at [280, 351] on button "Speichern" at bounding box center [256, 350] width 80 height 21
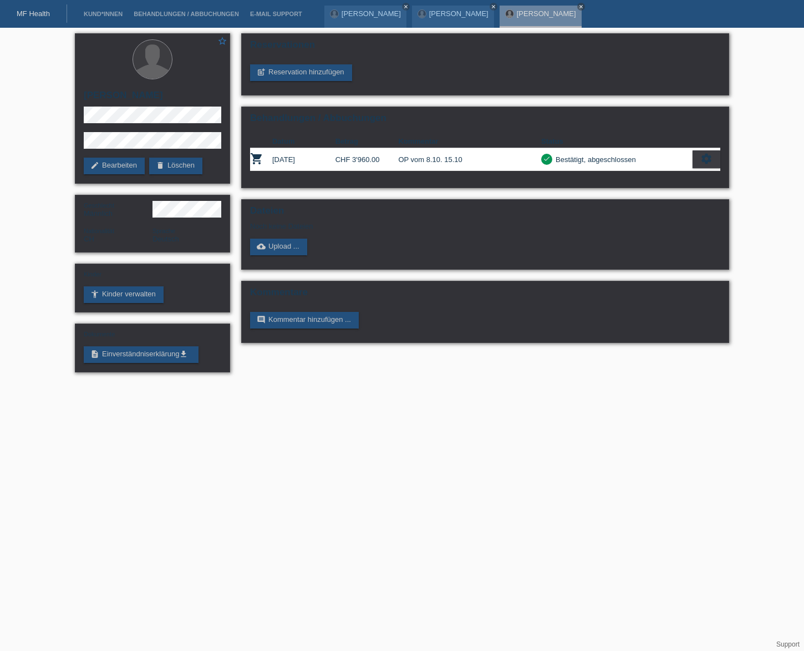
click at [42, 16] on link "MF Health" at bounding box center [33, 13] width 33 height 8
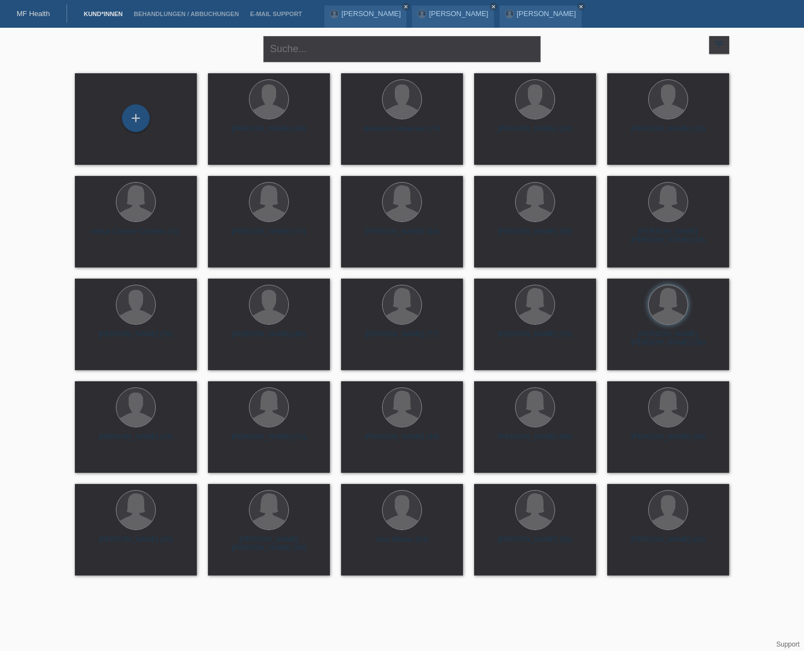
click at [721, 44] on icon "filter_list" at bounding box center [719, 44] width 12 height 12
click at [721, 46] on icon "filter_list" at bounding box center [719, 44] width 12 height 12
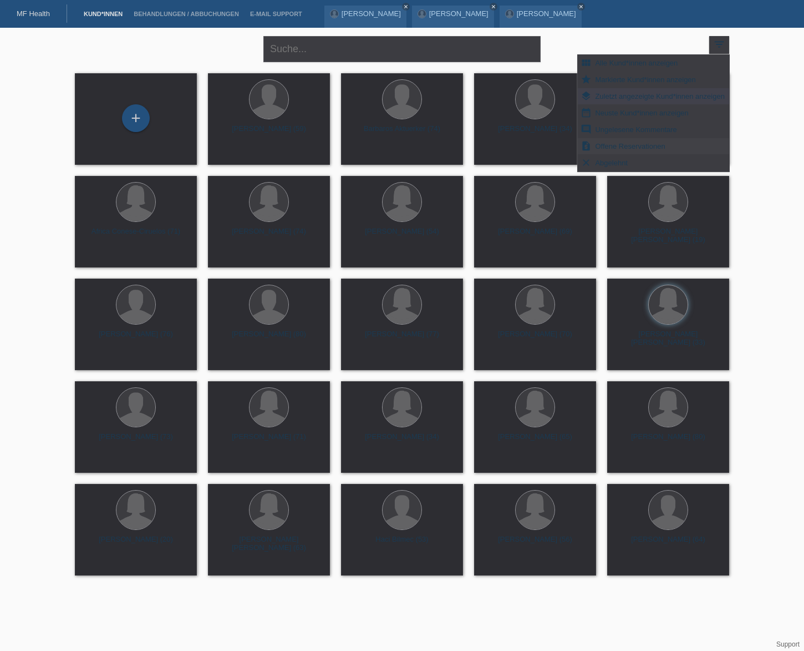
click at [660, 142] on span "Offene Reservationen" at bounding box center [630, 145] width 73 height 13
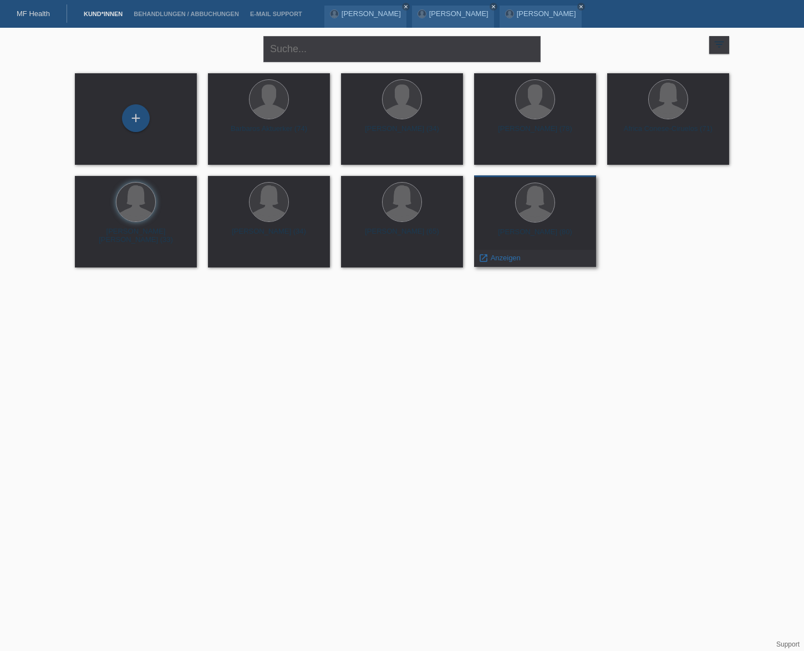
click at [559, 204] on div at bounding box center [535, 204] width 104 height 42
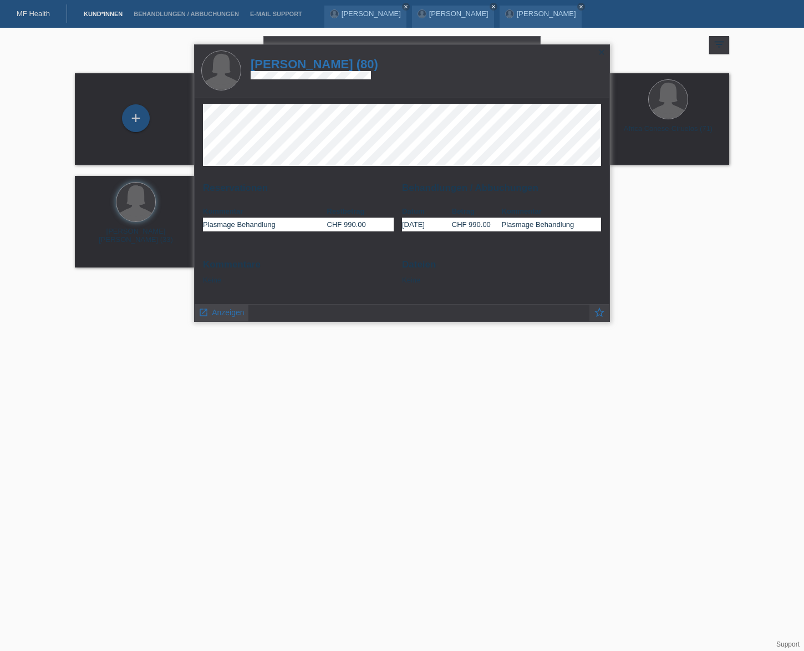
click at [230, 313] on span "Anzeigen" at bounding box center [228, 312] width 32 height 9
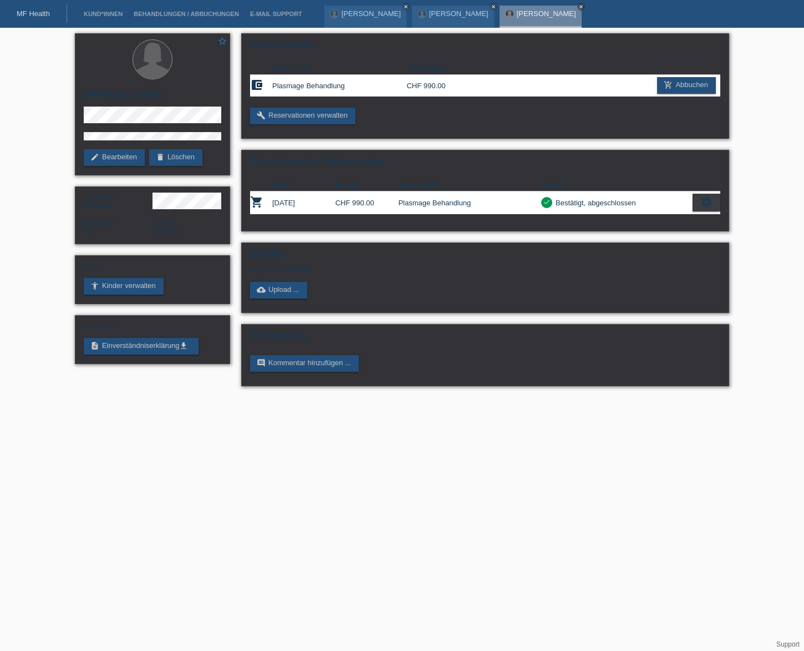
click at [579, 7] on icon "close" at bounding box center [582, 7] width 6 height 6
click at [492, 7] on icon "close" at bounding box center [494, 7] width 6 height 6
click at [403, 6] on icon "close" at bounding box center [406, 7] width 6 height 6
click at [36, 12] on link "MF Health" at bounding box center [33, 13] width 33 height 8
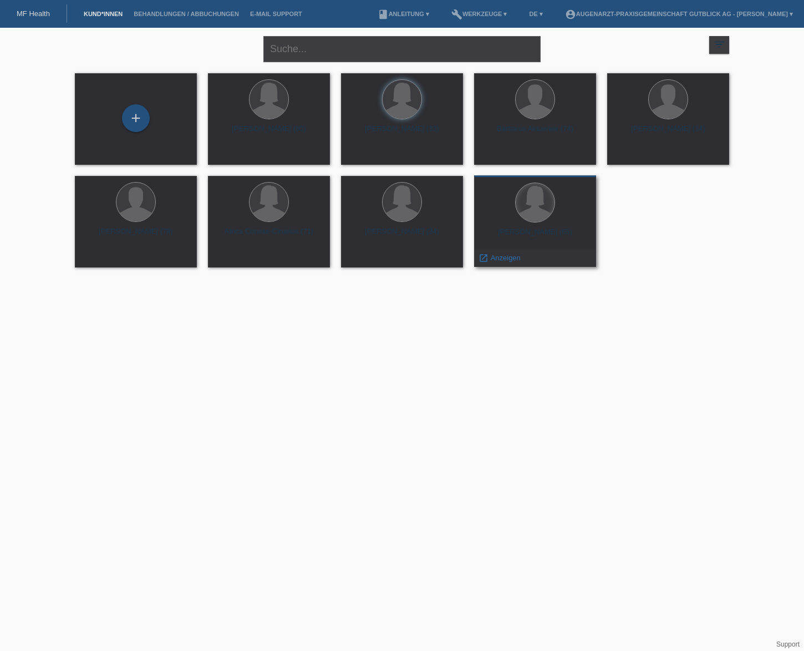
click at [525, 202] on div at bounding box center [535, 202] width 39 height 39
click at [503, 259] on span "Anzeigen" at bounding box center [506, 258] width 30 height 8
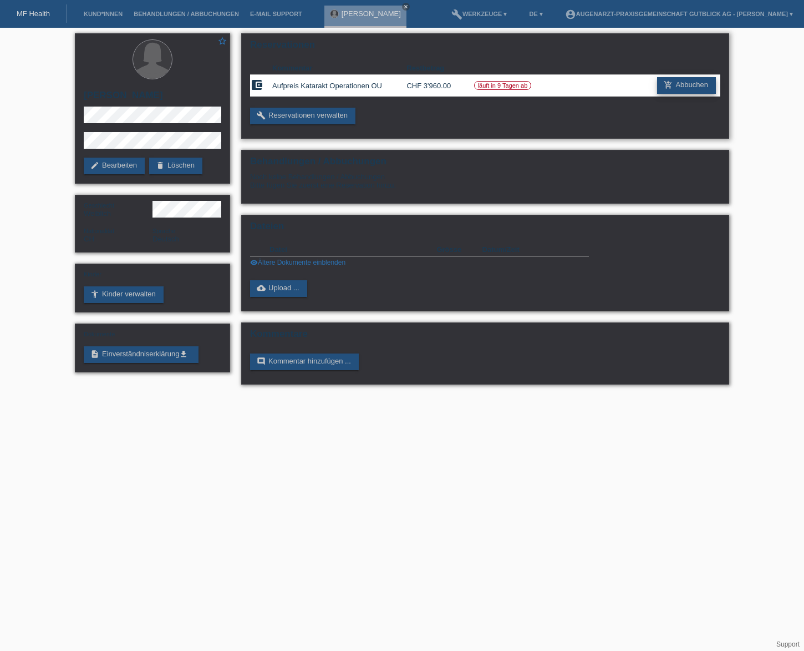
click at [700, 85] on link "add_shopping_cart Abbuchen" at bounding box center [686, 85] width 59 height 17
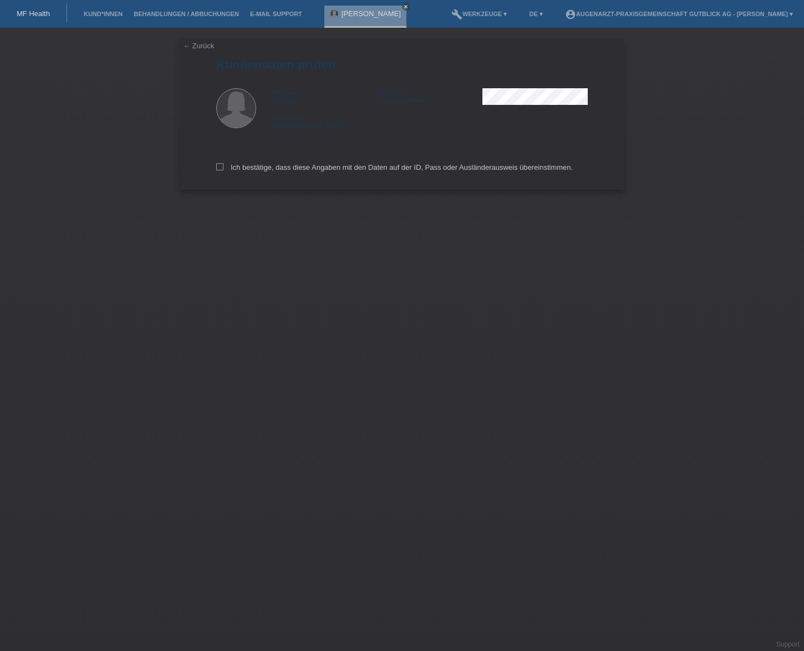
click at [217, 167] on icon at bounding box center [219, 166] width 7 height 7
click at [217, 167] on input "Ich bestätige, dass diese Angaben mit den Daten auf der ID, Pass oder Ausländer…" at bounding box center [219, 166] width 7 height 7
checkbox input "true"
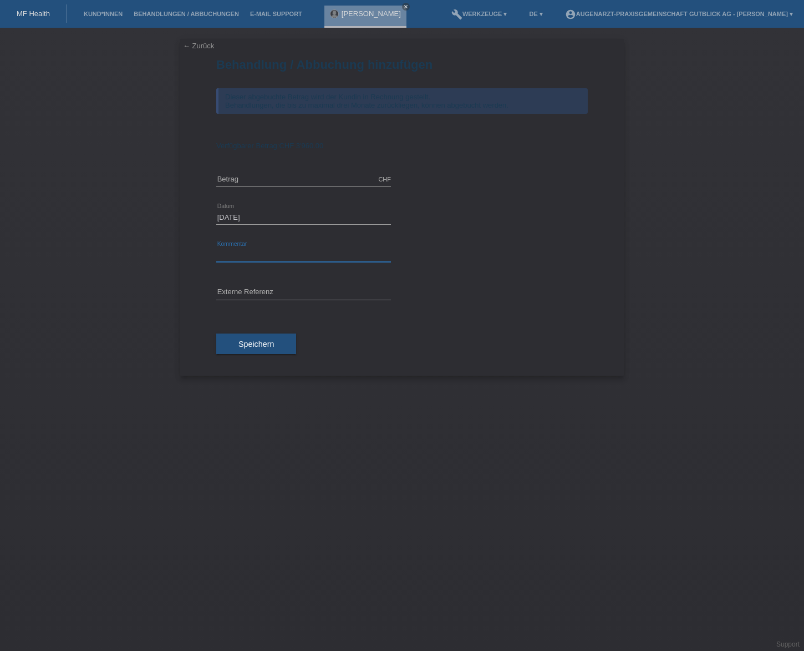
click at [250, 255] on input "text" at bounding box center [303, 255] width 175 height 14
type input "P"
type input "OP vom 9.7.25 16.7.25"
click at [247, 179] on input "text" at bounding box center [303, 180] width 175 height 14
type input "3960.00"
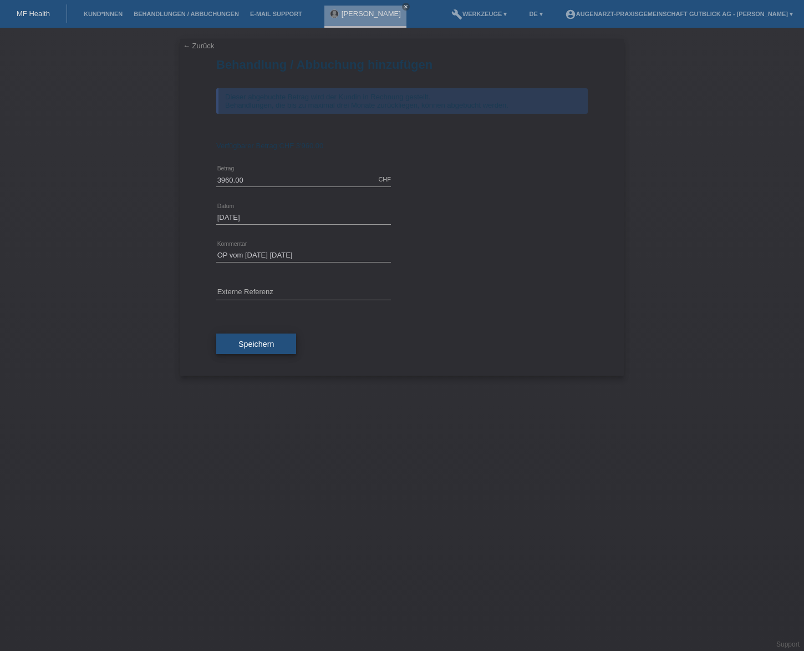
click at [254, 346] on span "Speichern" at bounding box center [257, 344] width 36 height 9
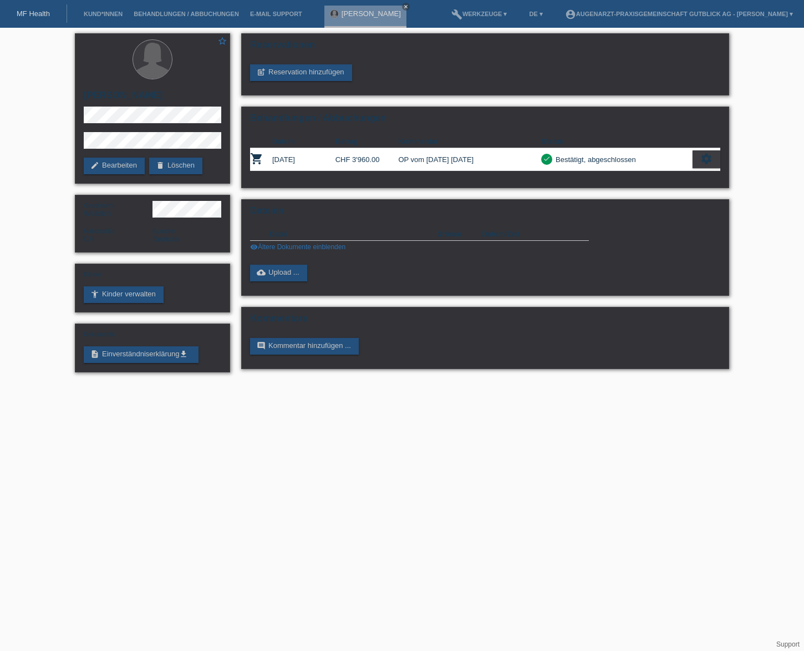
click at [25, 23] on nav "MF Health Kund*innen Behandlungen / Abbuchungen E-Mail Support Bosilika Cramatt…" at bounding box center [402, 14] width 804 height 28
click at [29, 17] on link "MF Health" at bounding box center [33, 13] width 33 height 8
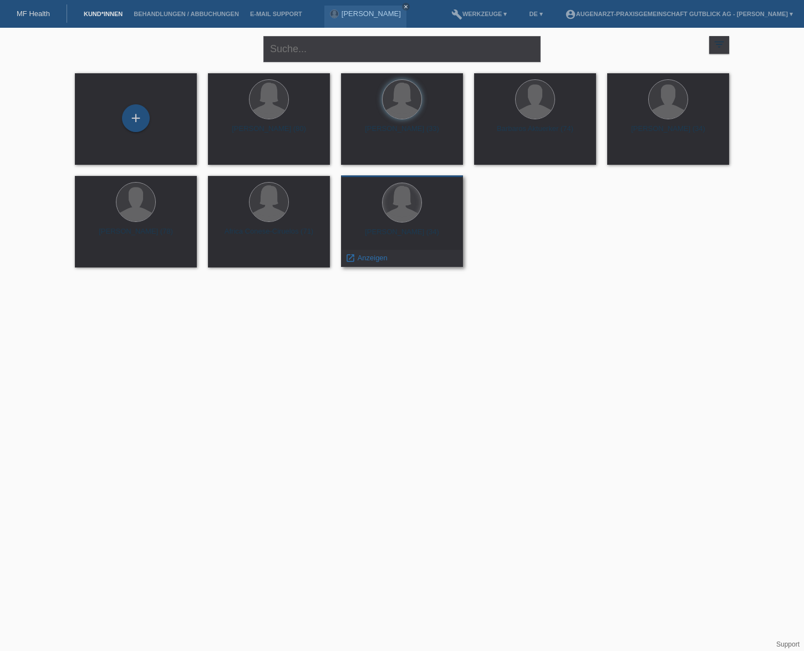
click at [399, 204] on div at bounding box center [402, 202] width 39 height 39
click at [372, 264] on div "launch Anzeigen" at bounding box center [367, 258] width 50 height 17
click at [371, 259] on span "Anzeigen" at bounding box center [373, 258] width 30 height 8
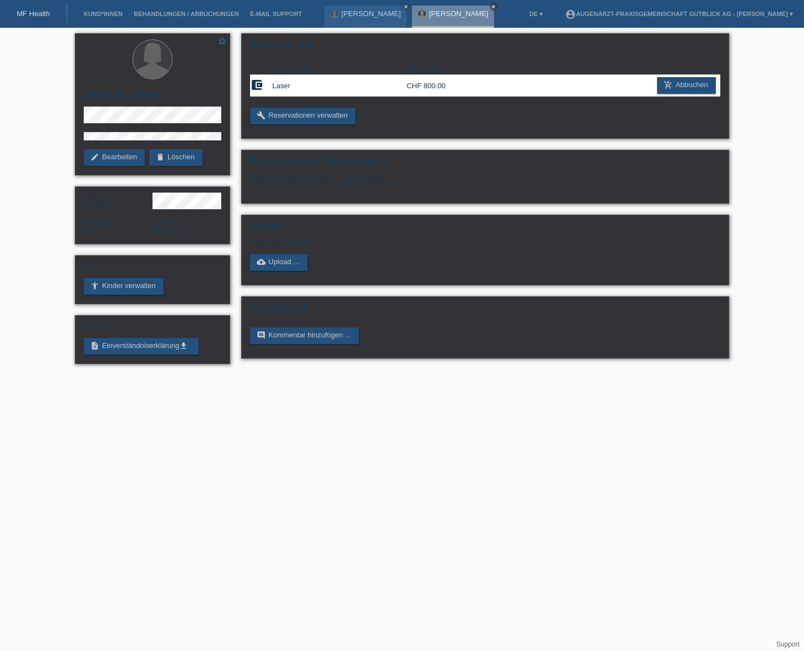
click at [497, 7] on icon "close" at bounding box center [494, 7] width 6 height 6
click at [409, 6] on icon "close" at bounding box center [406, 7] width 6 height 6
click at [45, 19] on div "MF Health" at bounding box center [33, 13] width 67 height 18
click at [33, 13] on link "MF Health" at bounding box center [33, 13] width 33 height 8
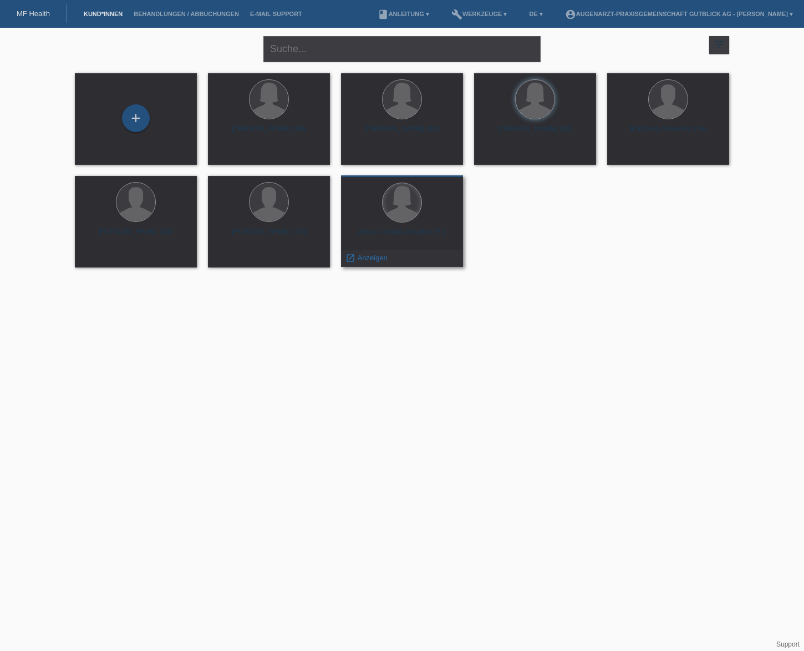
click at [386, 214] on div at bounding box center [402, 202] width 39 height 39
click at [376, 251] on div "launch Anzeigen" at bounding box center [367, 258] width 50 height 17
click at [376, 254] on span "Anzeigen" at bounding box center [373, 258] width 30 height 8
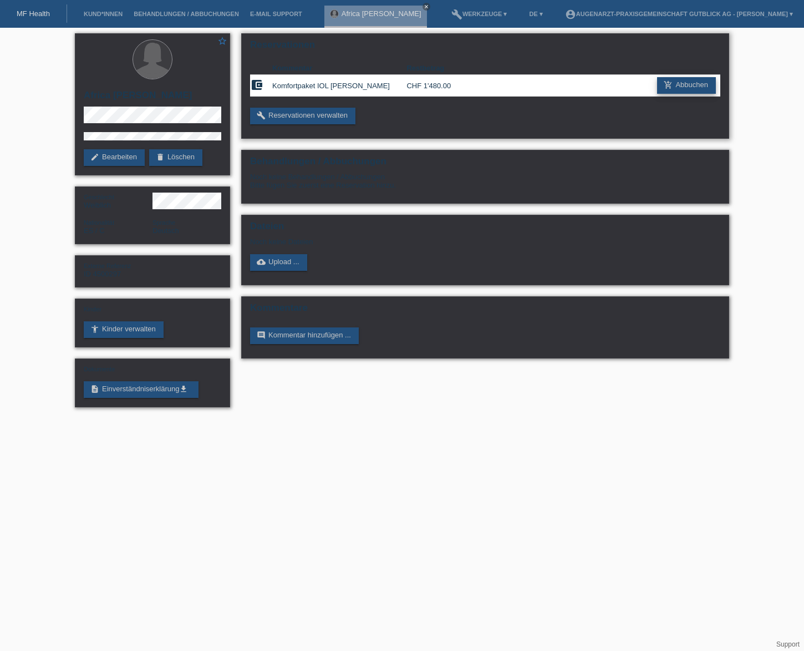
click at [705, 87] on link "add_shopping_cart Abbuchen" at bounding box center [686, 85] width 59 height 17
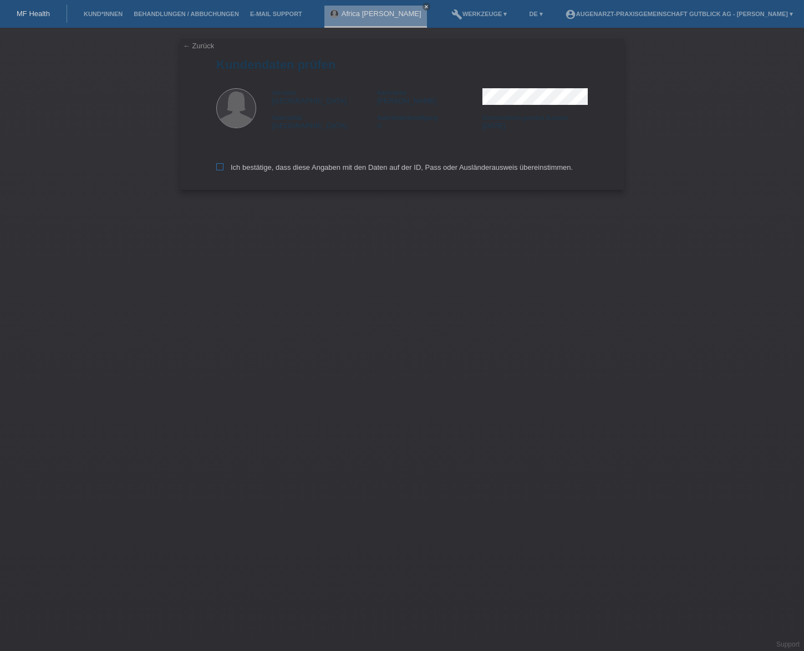
click at [219, 166] on icon at bounding box center [219, 166] width 7 height 7
click at [219, 166] on input "Ich bestätige, dass diese Angaben mit den Daten auf der ID, Pass oder Ausländer…" at bounding box center [219, 166] width 7 height 7
checkbox input "true"
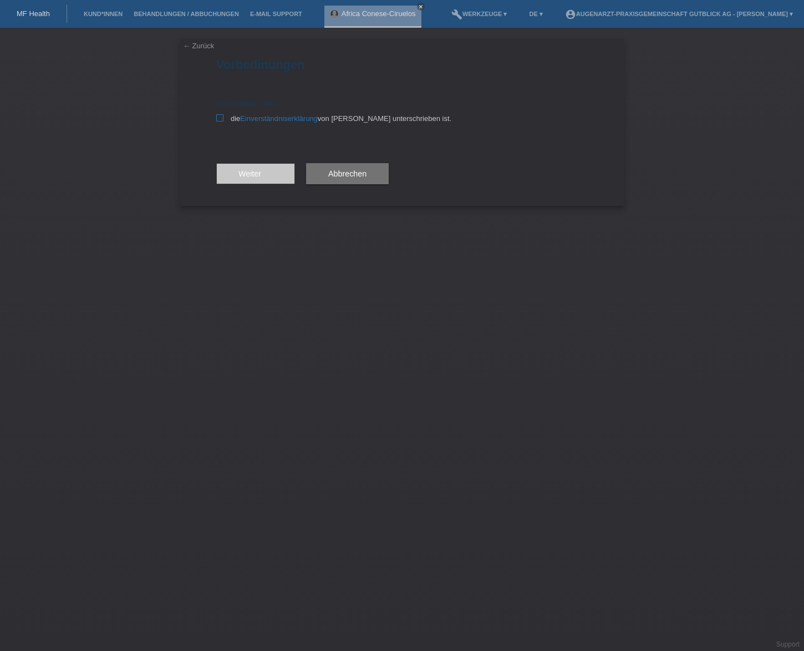
click at [219, 114] on icon at bounding box center [219, 117] width 7 height 7
click at [219, 114] on input "die Einverständniserklärung von der Kundin unterschrieben ist." at bounding box center [219, 117] width 7 height 7
checkbox input "true"
click at [249, 174] on span "Weiter arrow_forward" at bounding box center [256, 173] width 34 height 9
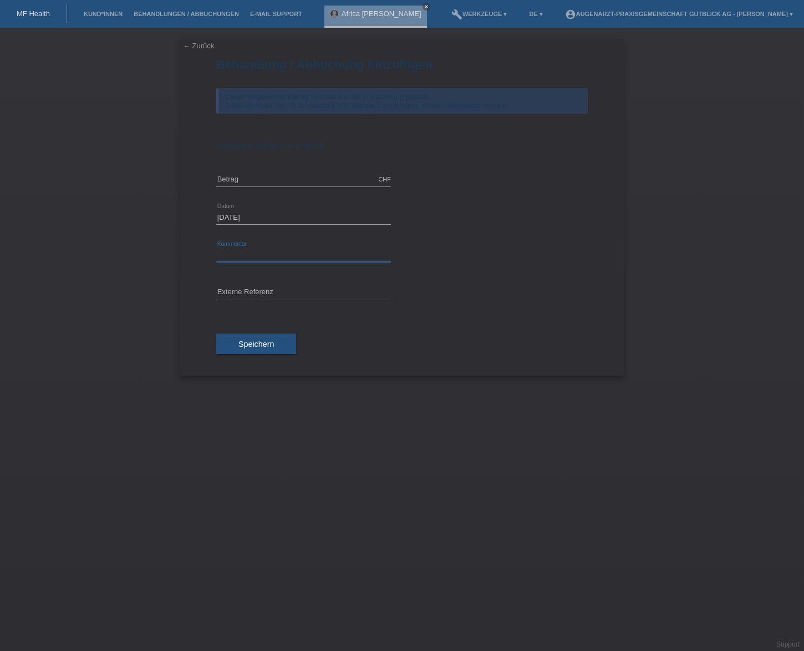
click at [249, 249] on input "text" at bounding box center [303, 255] width 175 height 14
type input "OP vom 21.7 24.7"
click at [249, 346] on span "Speichern" at bounding box center [257, 344] width 36 height 9
click at [252, 176] on input "text" at bounding box center [303, 180] width 175 height 14
click at [229, 178] on input "text" at bounding box center [303, 180] width 175 height 14
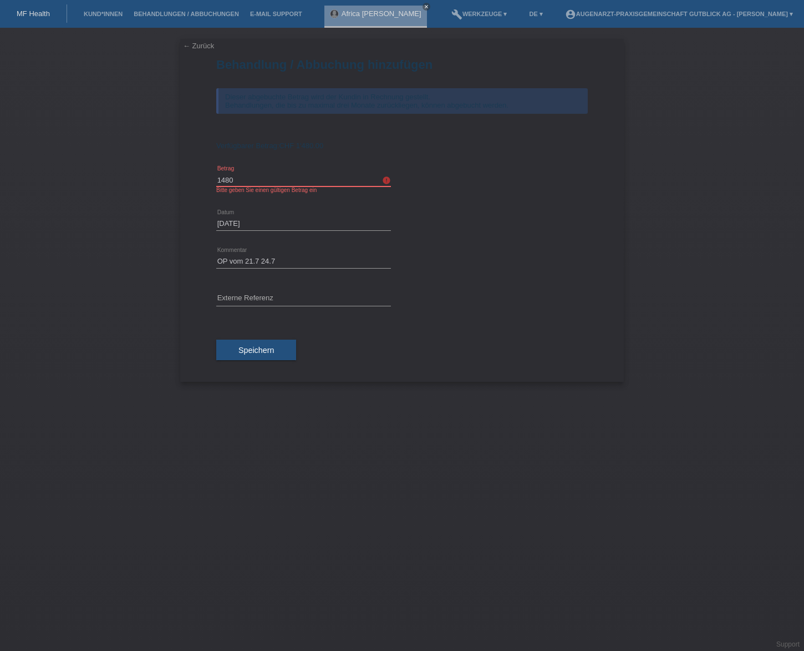
click at [305, 180] on input "1480" at bounding box center [303, 180] width 175 height 14
type input "1480.00"
click at [412, 316] on div "error Externe Referenz" at bounding box center [402, 299] width 372 height 38
click at [248, 348] on span "Speichern" at bounding box center [257, 350] width 36 height 9
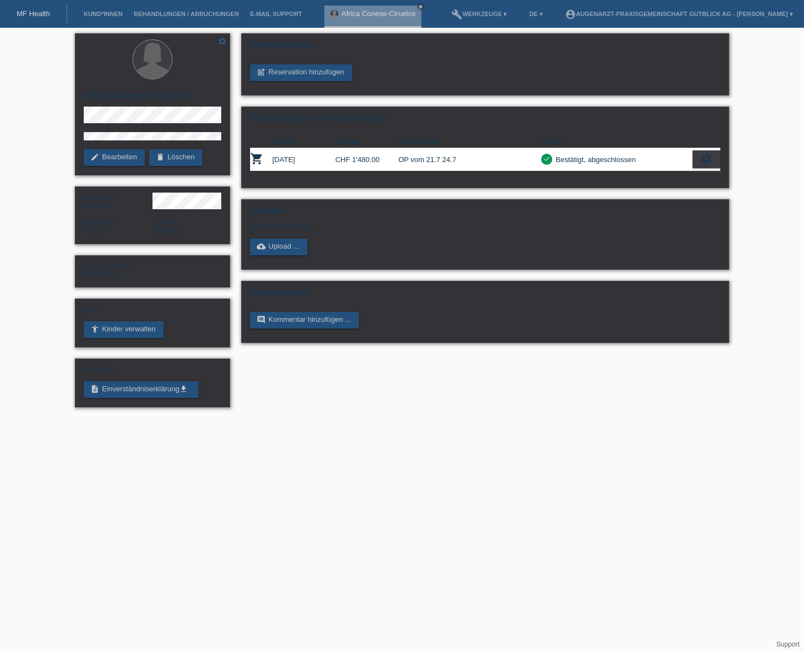
click at [43, 19] on div "MF Health" at bounding box center [33, 13] width 67 height 18
click at [26, 21] on div "MF Health" at bounding box center [33, 13] width 67 height 18
click at [32, 9] on link "MF Health" at bounding box center [33, 13] width 33 height 8
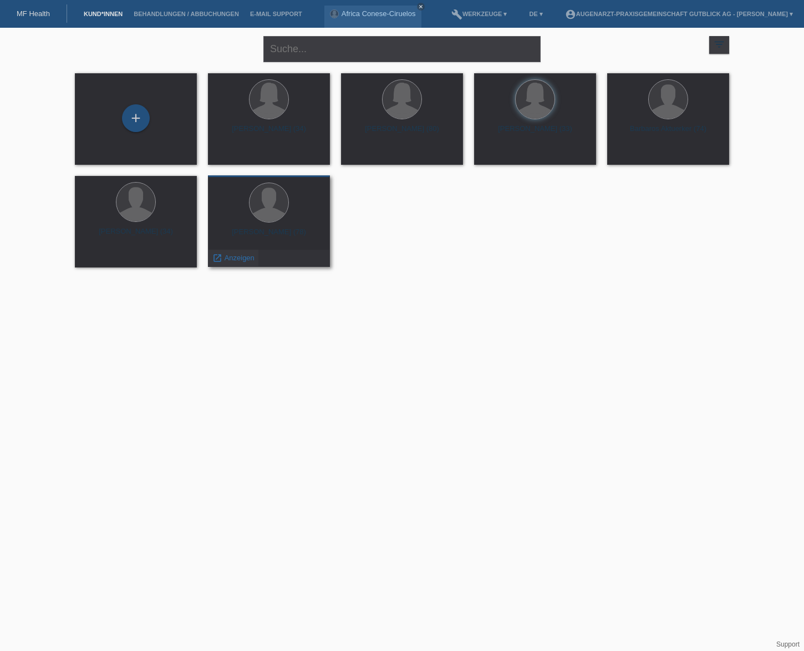
click at [225, 258] on span "Anzeigen" at bounding box center [240, 258] width 30 height 8
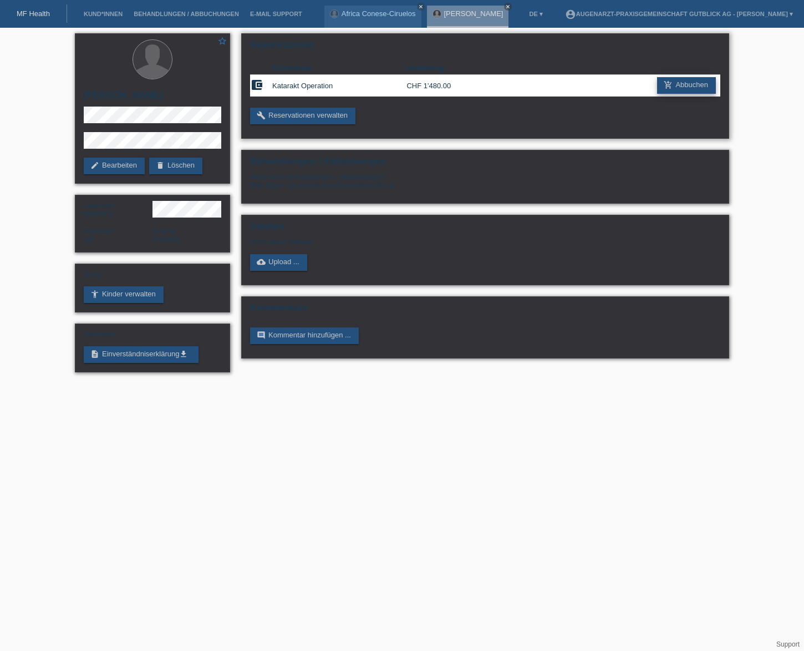
click at [674, 88] on link "add_shopping_cart Abbuchen" at bounding box center [686, 85] width 59 height 17
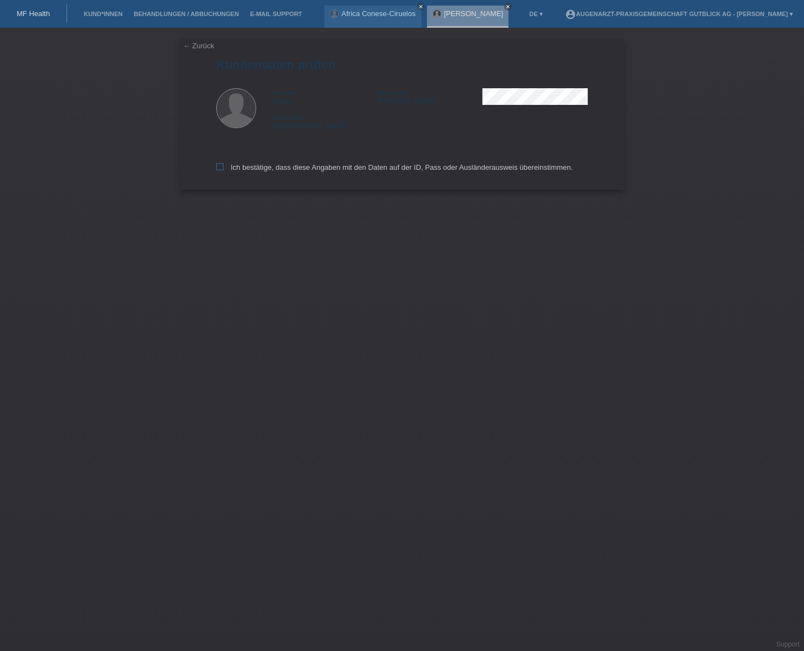
click at [221, 166] on icon at bounding box center [219, 166] width 7 height 7
click at [221, 166] on input "Ich bestätige, dass diese Angaben mit den Daten auf der ID, Pass oder Ausländer…" at bounding box center [219, 166] width 7 height 7
checkbox input "true"
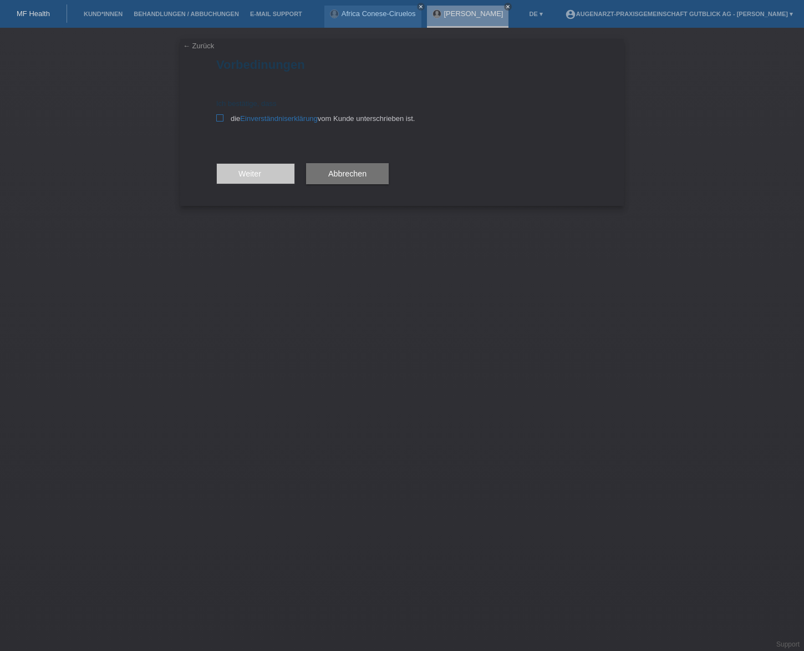
click at [219, 118] on icon at bounding box center [219, 117] width 7 height 7
click at [219, 118] on input "die Einverständniserklärung vom Kunde unterschrieben ist." at bounding box center [219, 117] width 7 height 7
checkbox input "true"
click at [262, 171] on span "Weiter arrow_forward" at bounding box center [256, 173] width 34 height 9
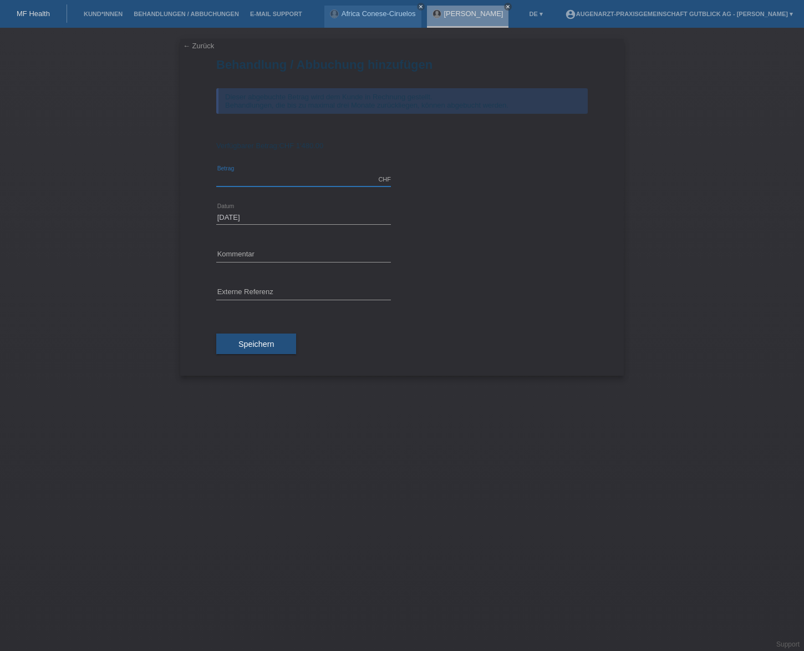
click at [247, 178] on input "text" at bounding box center [303, 180] width 175 height 14
type input "1480.00"
click at [241, 249] on input "text" at bounding box center [303, 255] width 175 height 14
type input "OP vom 10.12.2024"
click at [270, 344] on span "Speichern" at bounding box center [257, 344] width 36 height 9
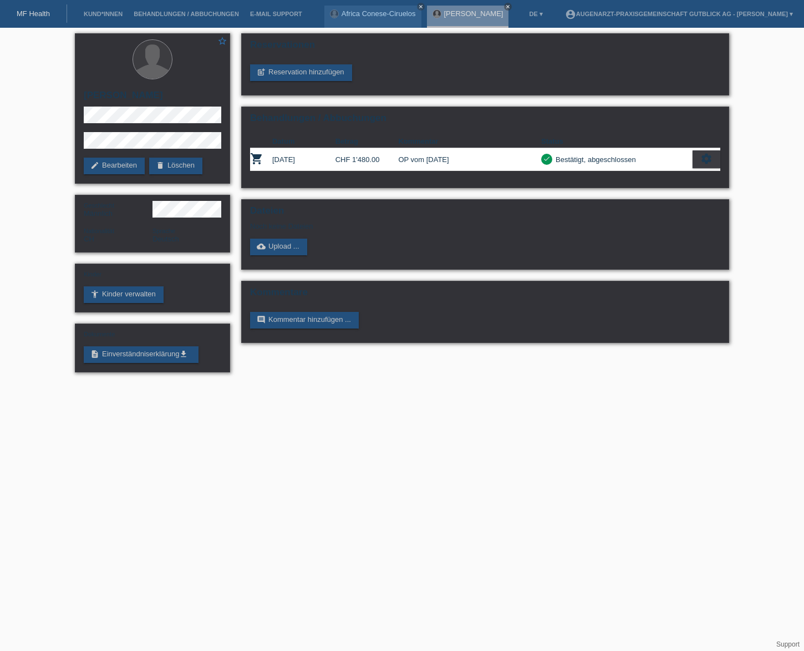
click at [37, 22] on nav "MF Health Kund*innen Behandlungen / Abbuchungen E-Mail Support Africa Conese-Ci…" at bounding box center [402, 14] width 804 height 28
click at [36, 17] on link "MF Health" at bounding box center [33, 13] width 33 height 8
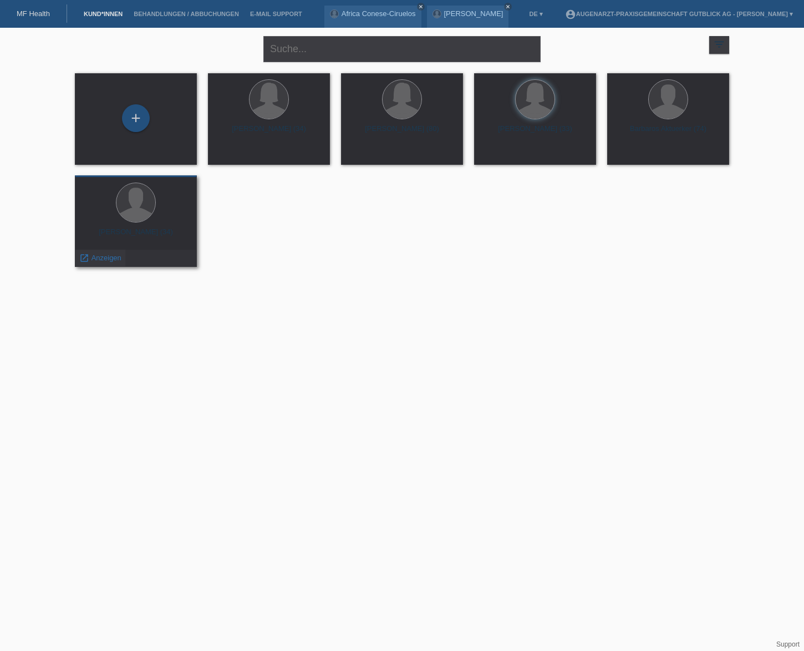
click at [99, 259] on span "Anzeigen" at bounding box center [107, 258] width 30 height 8
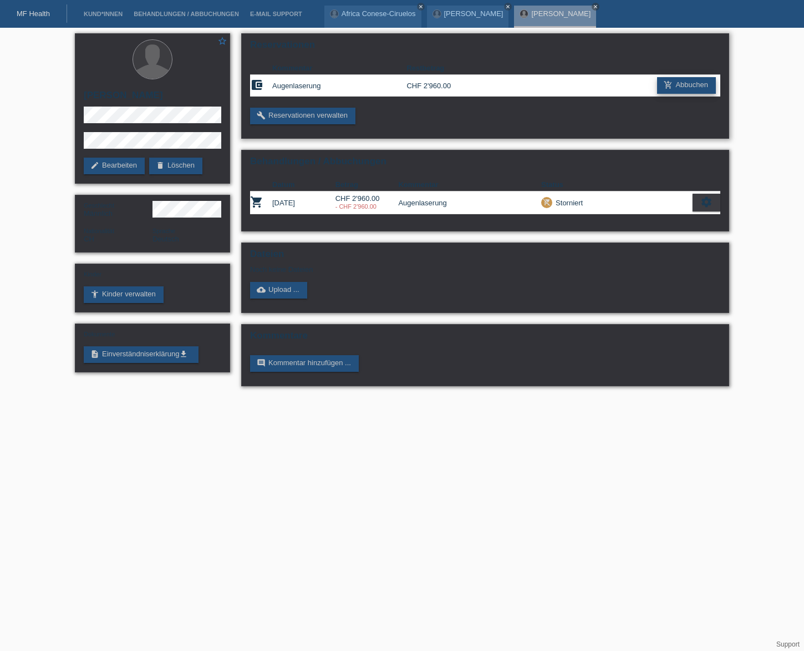
click at [696, 87] on link "add_shopping_cart Abbuchen" at bounding box center [686, 85] width 59 height 17
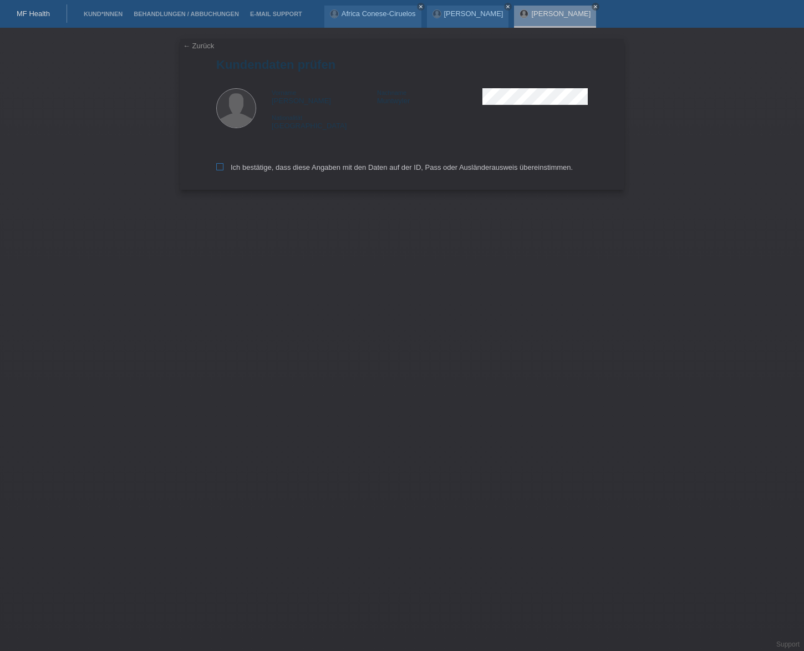
click at [218, 169] on icon at bounding box center [219, 166] width 7 height 7
click at [218, 169] on input "Ich bestätige, dass diese Angaben mit den Daten auf der ID, Pass oder Ausländer…" at bounding box center [219, 166] width 7 height 7
checkbox input "true"
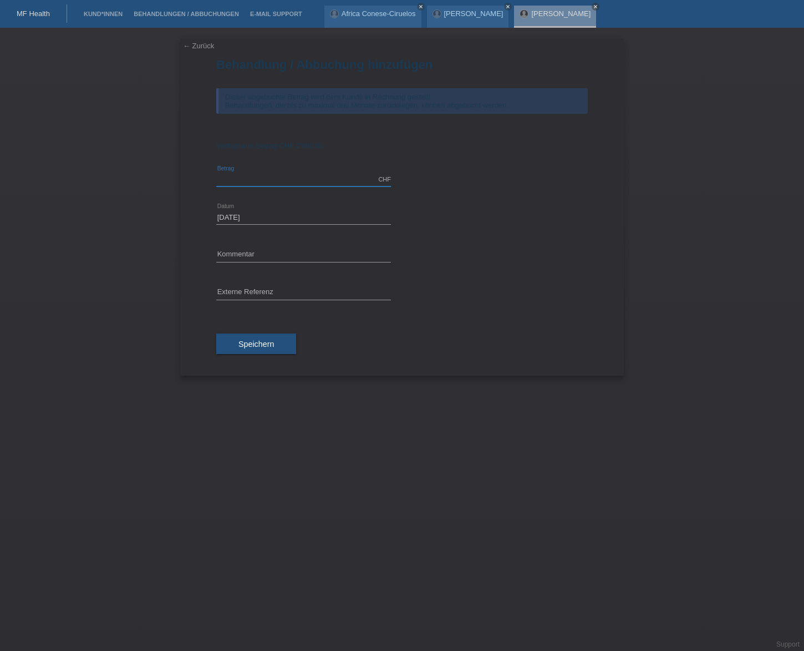
click at [236, 183] on input "text" at bounding box center [303, 180] width 175 height 14
type input "2960.00"
click at [269, 252] on input "text" at bounding box center [303, 255] width 175 height 14
type input "OP 01.10.2025"
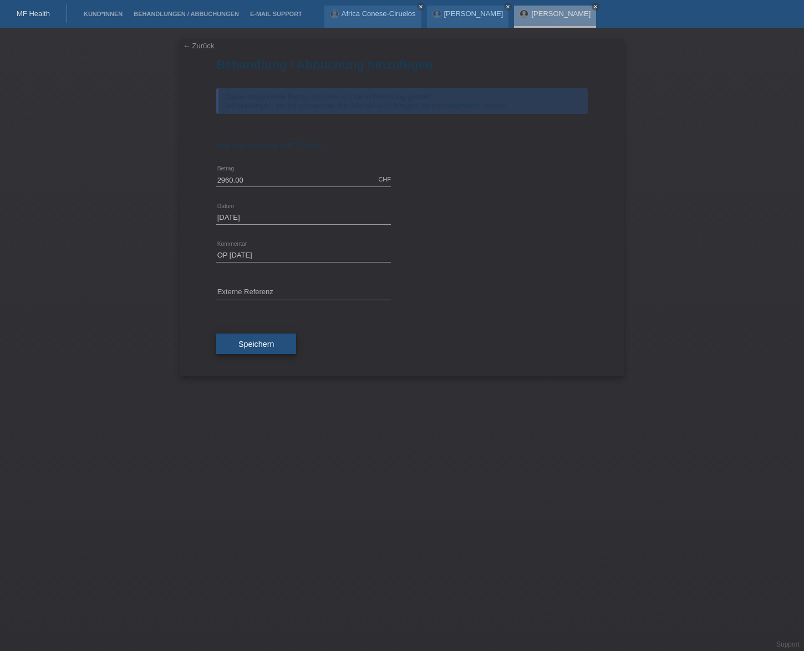
click at [270, 350] on button "Speichern" at bounding box center [256, 343] width 80 height 21
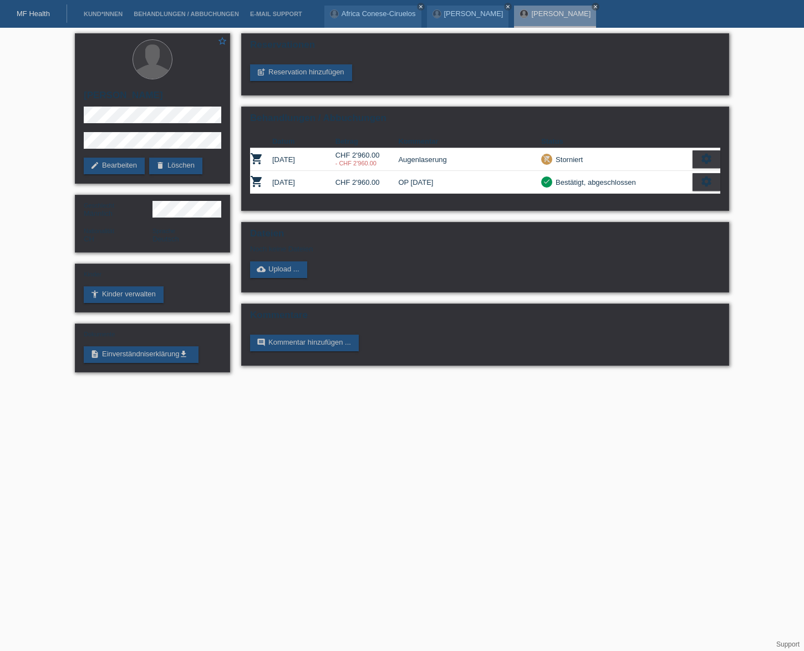
click at [45, 19] on div "MF Health" at bounding box center [33, 13] width 67 height 18
click at [43, 12] on link "MF Health" at bounding box center [33, 13] width 33 height 8
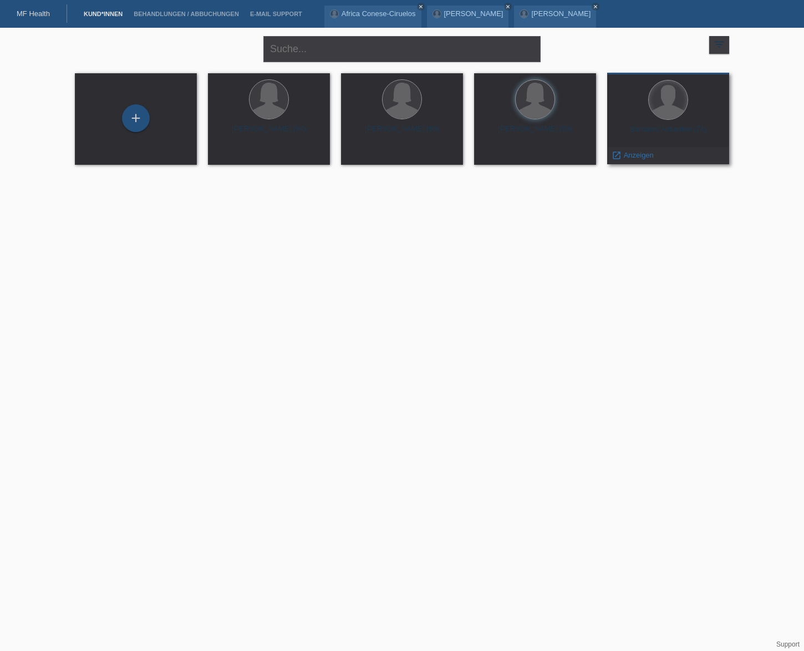
click at [652, 104] on div at bounding box center [668, 99] width 39 height 39
click at [636, 154] on span "Anzeigen" at bounding box center [639, 155] width 30 height 8
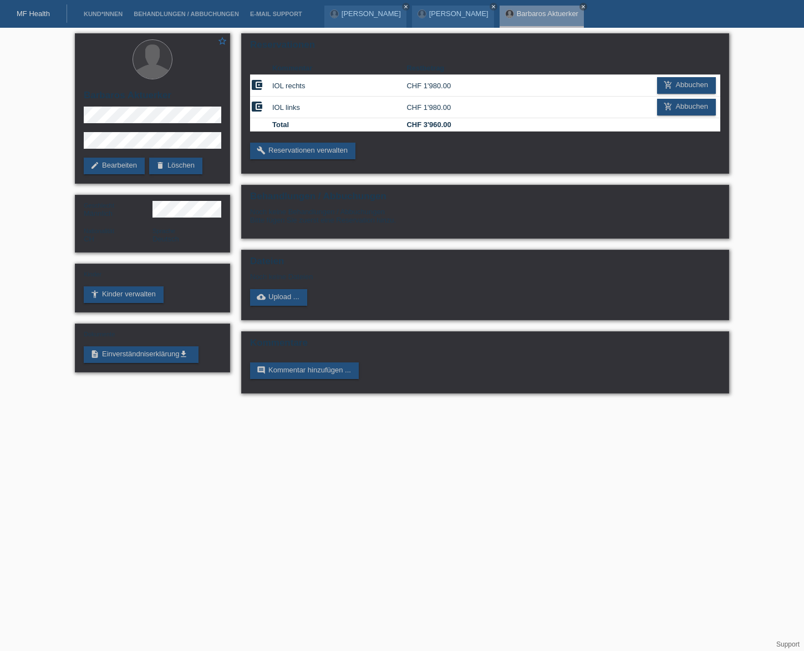
click at [35, 16] on link "MF Health" at bounding box center [33, 13] width 33 height 8
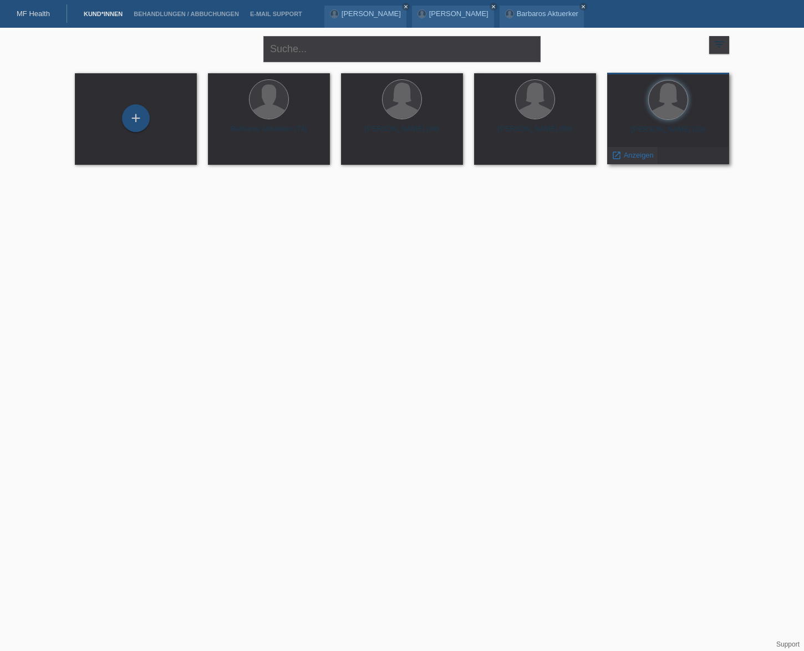
click at [627, 158] on span "Anzeigen" at bounding box center [639, 155] width 30 height 8
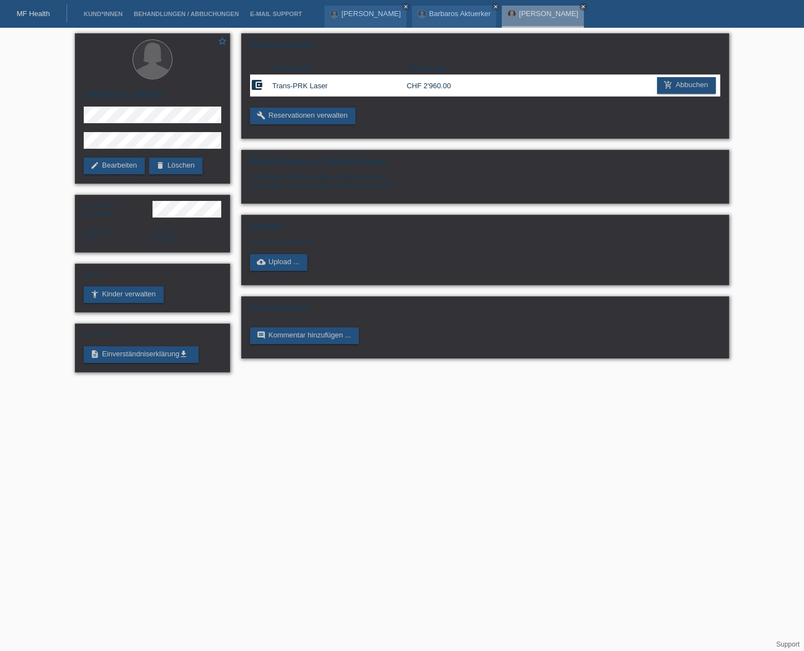
click at [36, 13] on link "MF Health" at bounding box center [33, 13] width 33 height 8
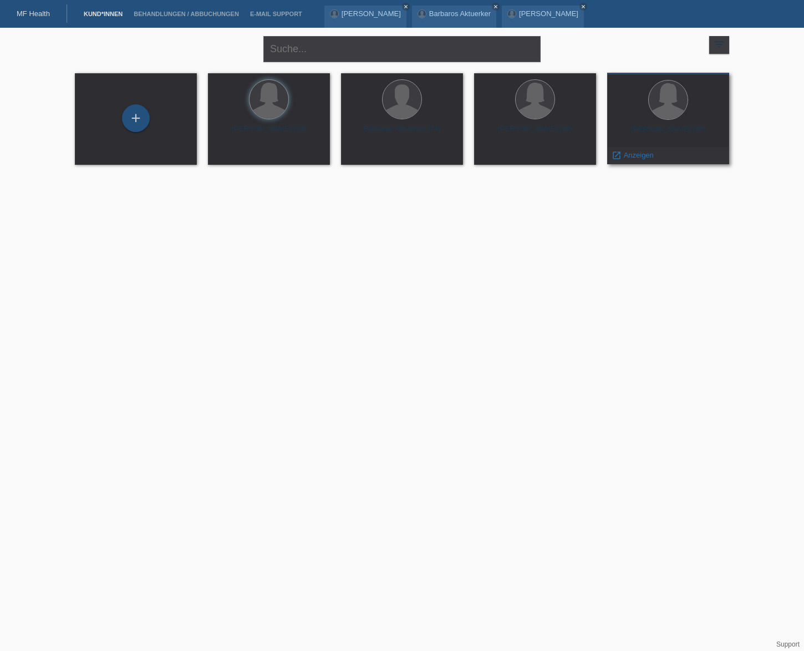
click at [693, 140] on div "[PERSON_NAME] (80)" at bounding box center [668, 134] width 104 height 18
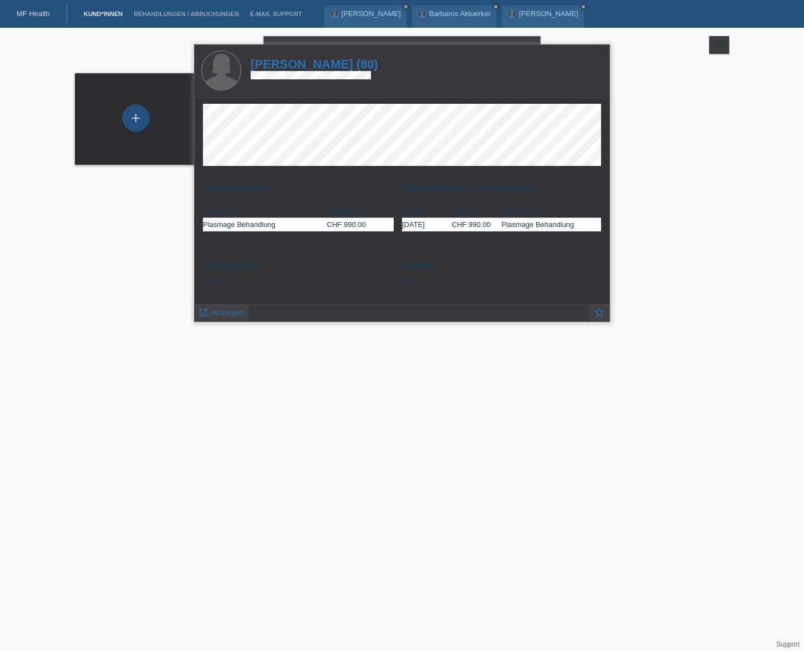
click at [248, 320] on div "launch Anzeigen star_border" at bounding box center [402, 313] width 415 height 17
click at [231, 314] on span "Anzeigen" at bounding box center [228, 312] width 32 height 9
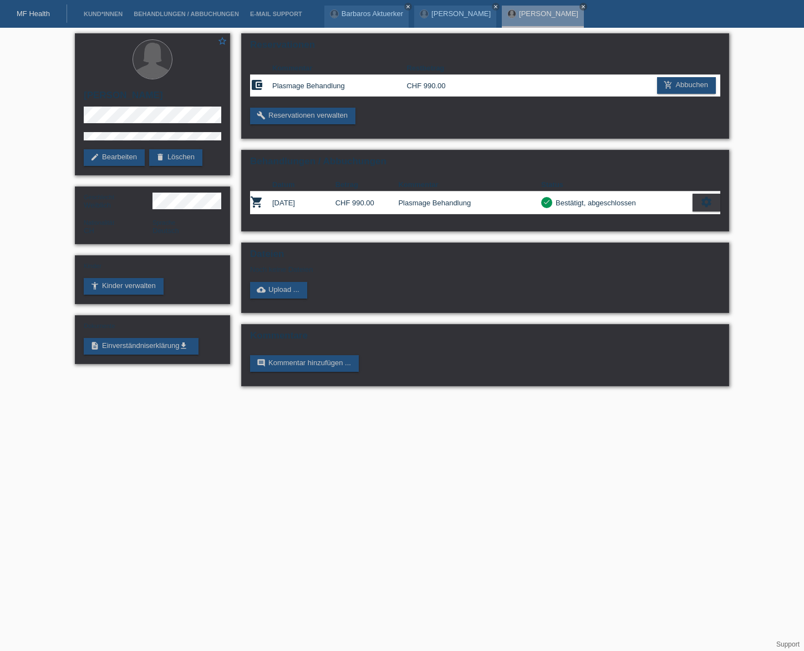
click at [29, 9] on link "MF Health" at bounding box center [33, 13] width 33 height 8
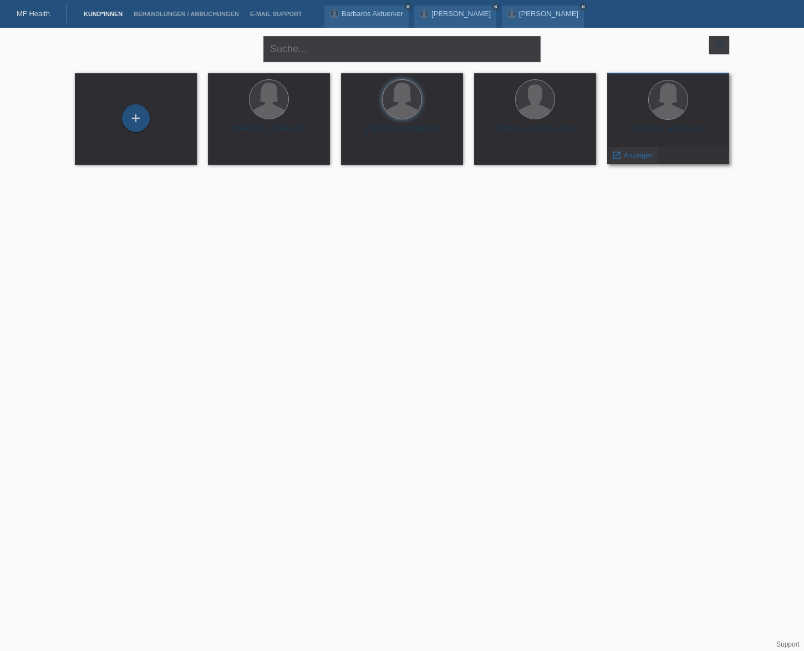
click at [627, 154] on span "Anzeigen" at bounding box center [639, 155] width 30 height 8
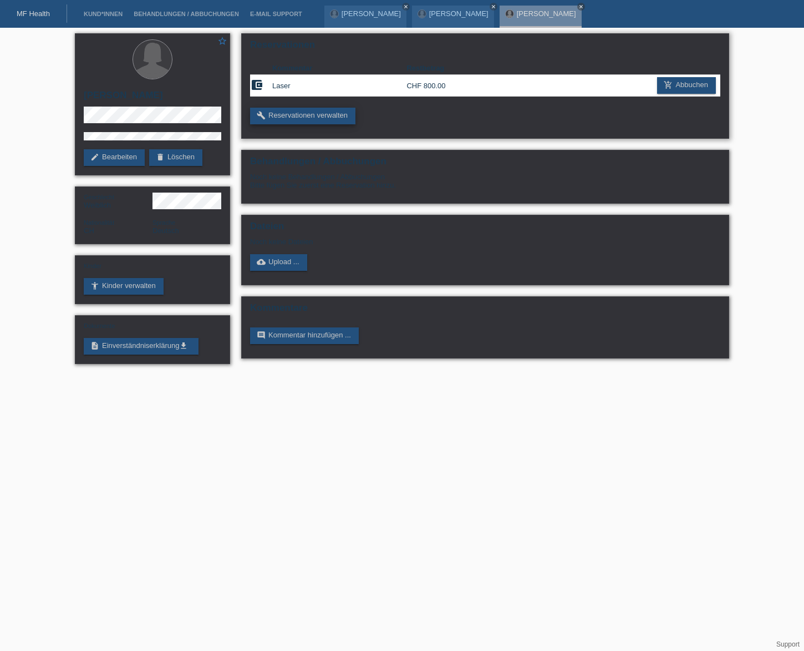
click at [330, 118] on link "build Reservationen verwalten" at bounding box center [302, 116] width 105 height 17
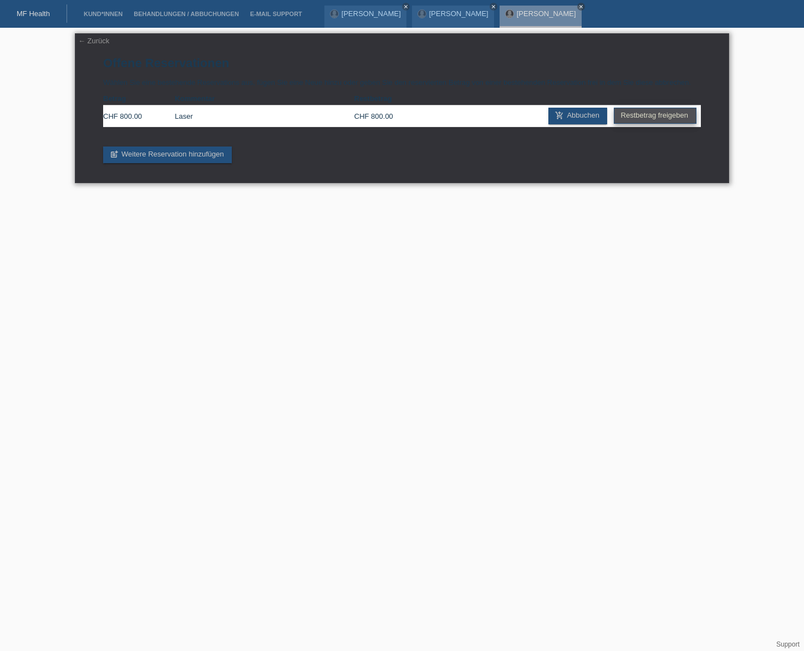
click at [637, 117] on link "Restbetrag freigeben" at bounding box center [655, 116] width 83 height 16
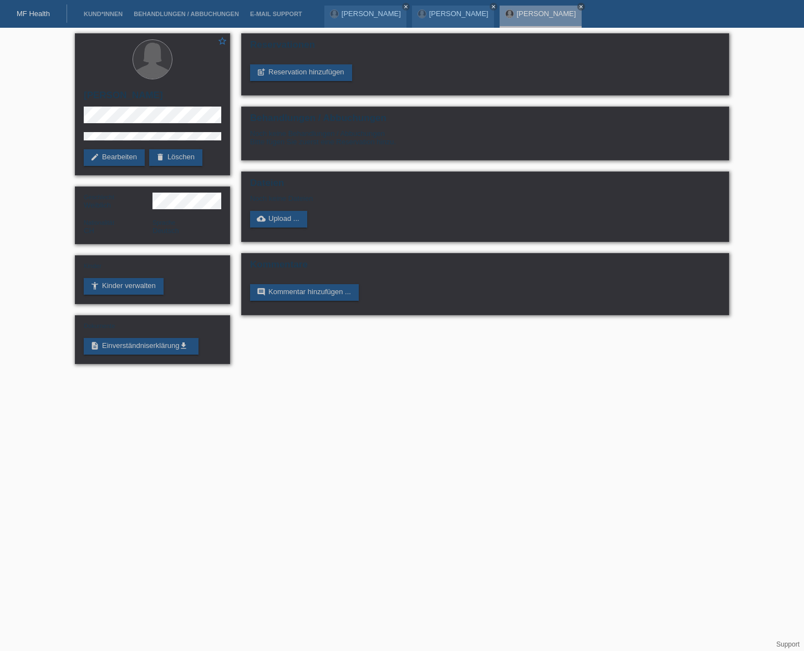
click at [46, 22] on div "MF Health" at bounding box center [33, 13] width 67 height 18
click at [40, 17] on link "MF Health" at bounding box center [33, 13] width 33 height 8
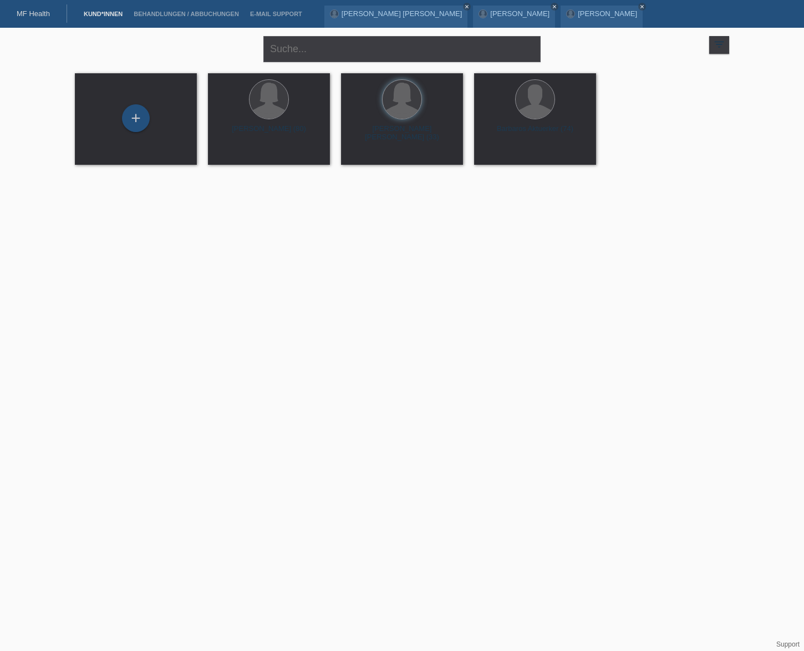
click at [730, 42] on div "close filter_list view_module Alle Kund*innen anzeigen star Markierte [PERSON_N…" at bounding box center [402, 48] width 666 height 40
click at [720, 43] on icon "filter_list" at bounding box center [719, 44] width 12 height 12
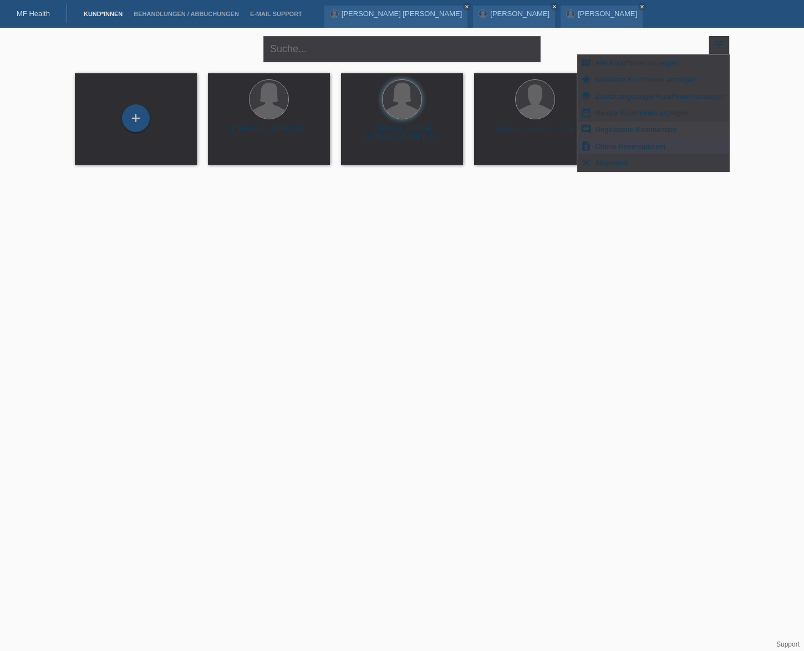
click at [671, 129] on span "Ungelesene Kommentare" at bounding box center [636, 129] width 85 height 13
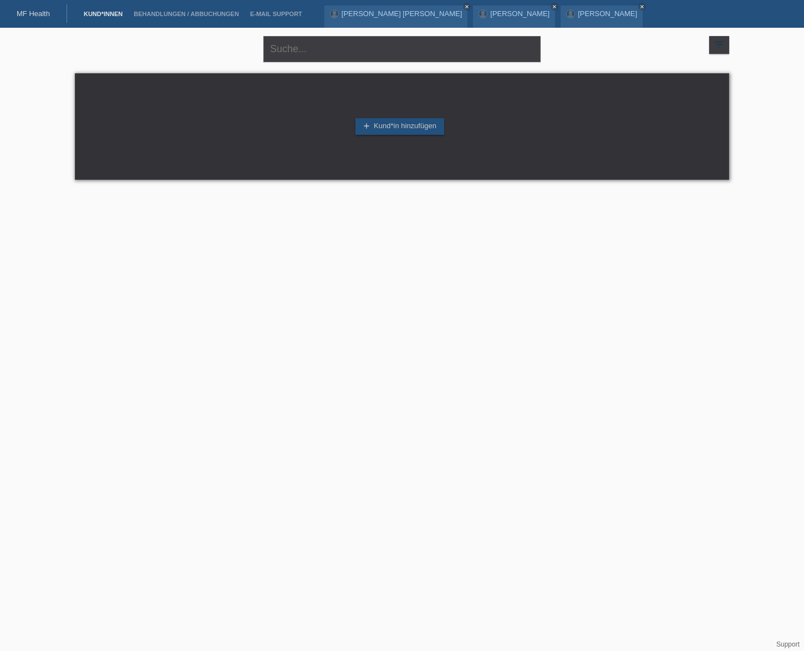
click at [718, 52] on div "filter_list" at bounding box center [720, 45] width 20 height 18
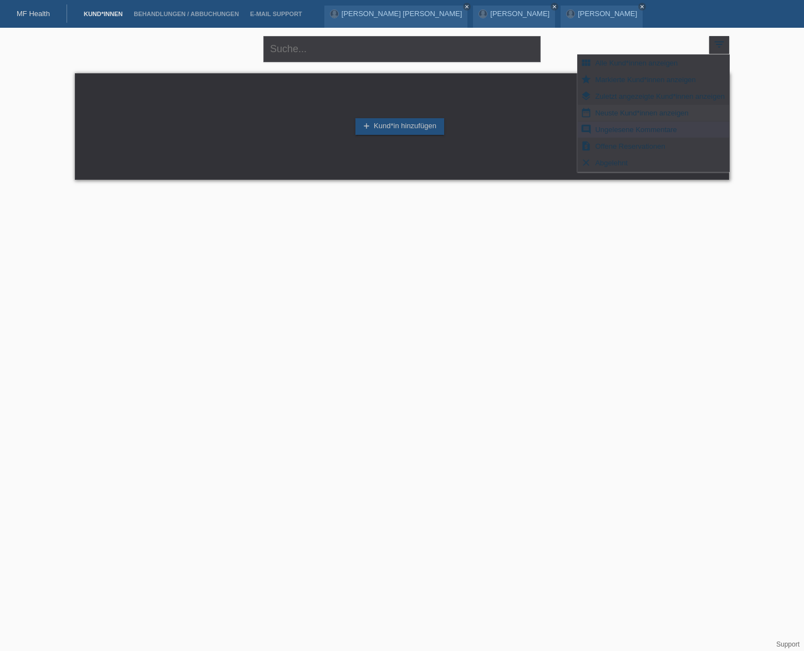
click at [686, 110] on span "Neuste Kund*innen anzeigen" at bounding box center [642, 112] width 97 height 13
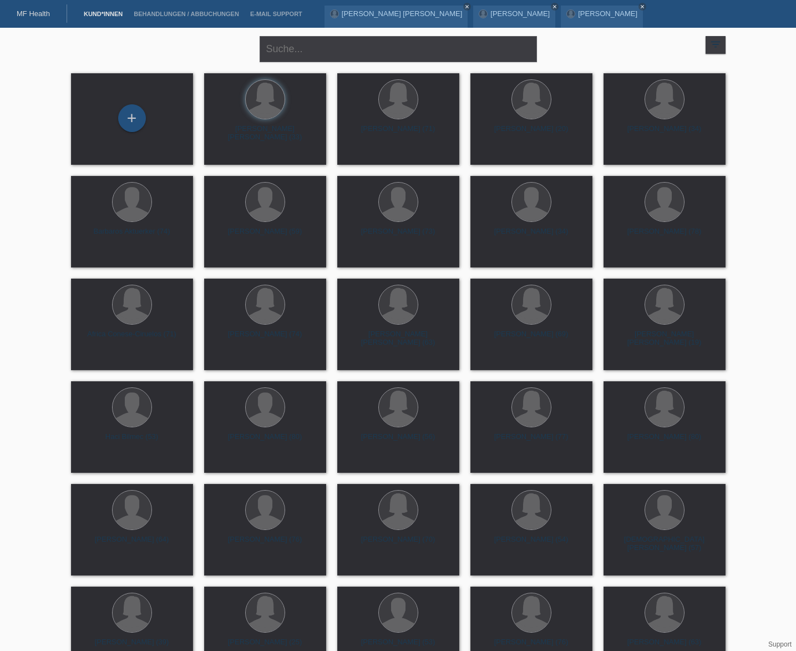
click at [718, 47] on icon "filter_list" at bounding box center [716, 44] width 12 height 12
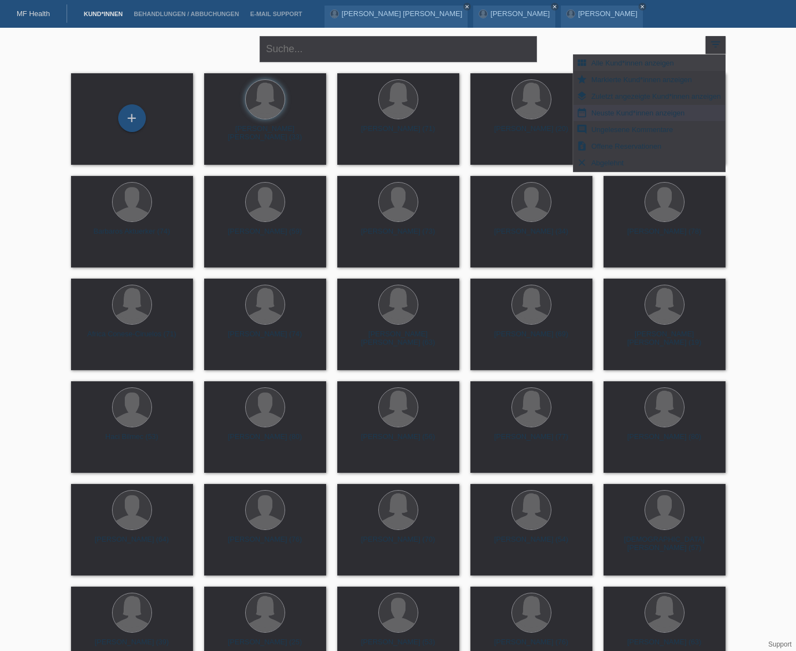
click at [670, 61] on span "Alle Kund*innen anzeigen" at bounding box center [633, 62] width 86 height 13
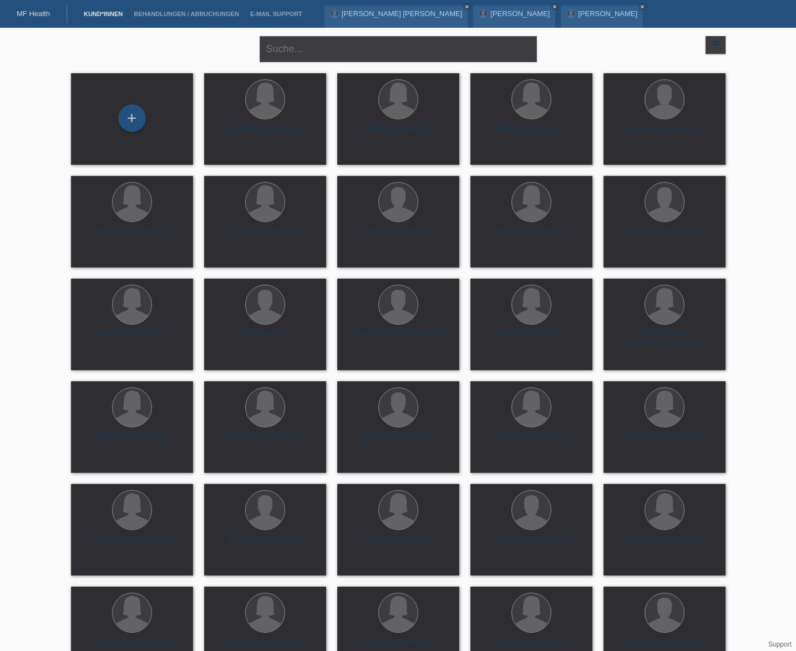
click at [192, 17] on li "Behandlungen / Abbuchungen" at bounding box center [186, 14] width 117 height 28
click at [201, 11] on link "Behandlungen / Abbuchungen" at bounding box center [186, 14] width 117 height 7
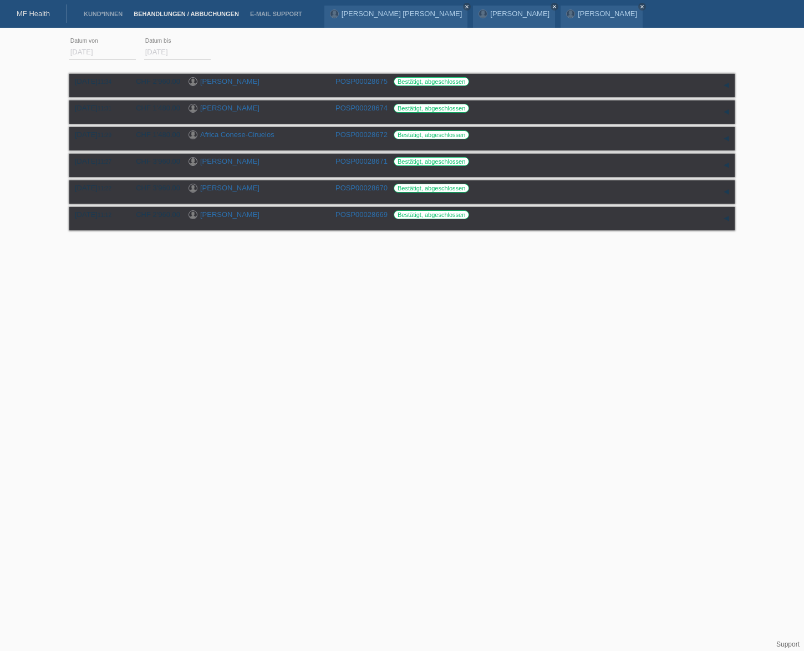
click at [108, 50] on input "01.10.2025" at bounding box center [102, 52] width 67 height 14
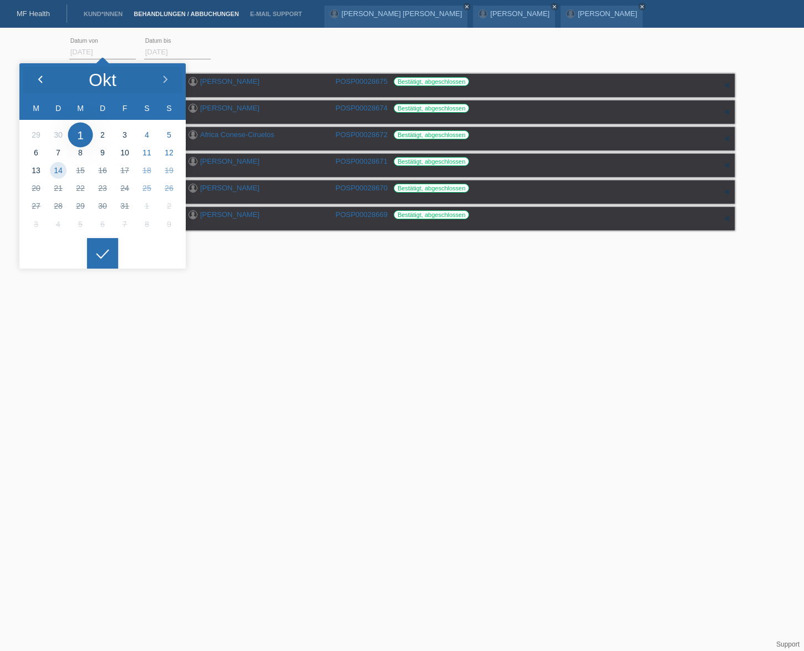
click at [39, 75] on icon at bounding box center [40, 79] width 9 height 9
type input "01.09.2025"
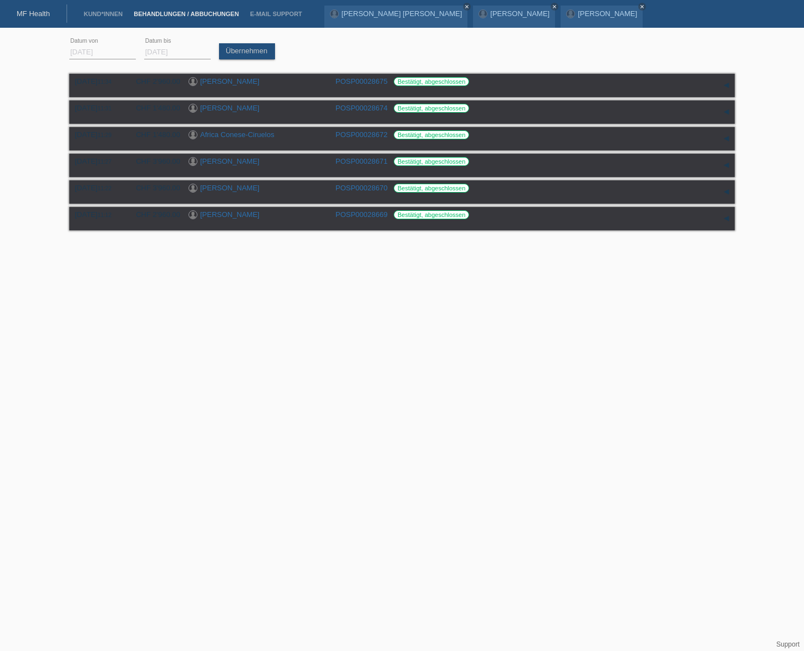
click at [186, 51] on input "14.10.2025" at bounding box center [177, 52] width 67 height 14
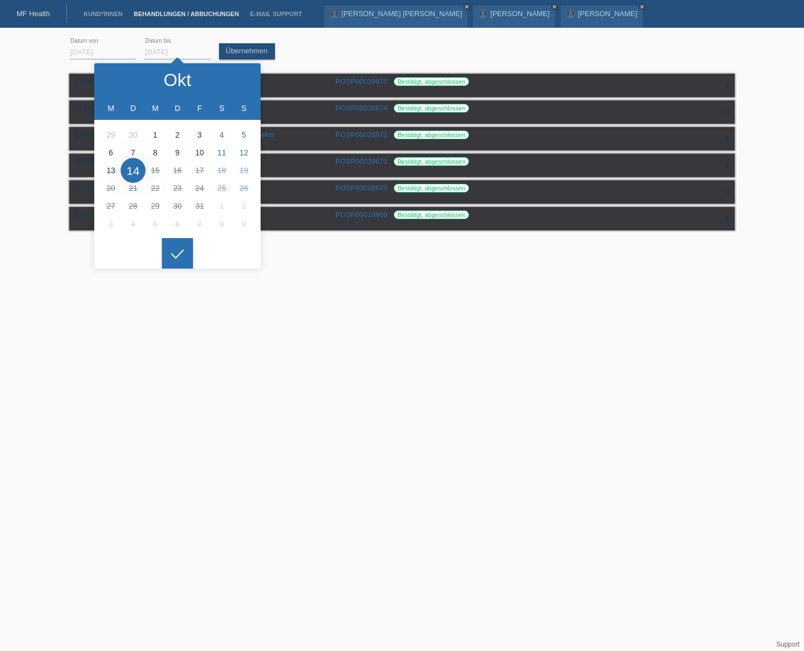
click at [135, 137] on li at bounding box center [133, 134] width 22 height 18
click at [135, 131] on li at bounding box center [133, 134] width 22 height 18
click at [131, 134] on li at bounding box center [133, 134] width 22 height 18
click at [118, 134] on li at bounding box center [111, 134] width 22 height 18
type input "01.10.2025"
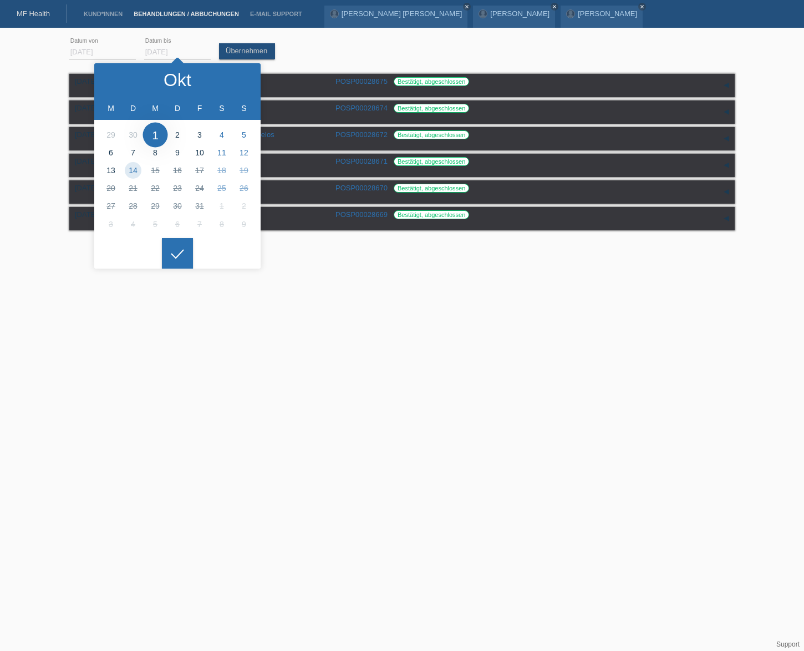
click at [137, 133] on li at bounding box center [133, 134] width 22 height 18
click at [256, 46] on link "Übernehmen" at bounding box center [247, 51] width 56 height 16
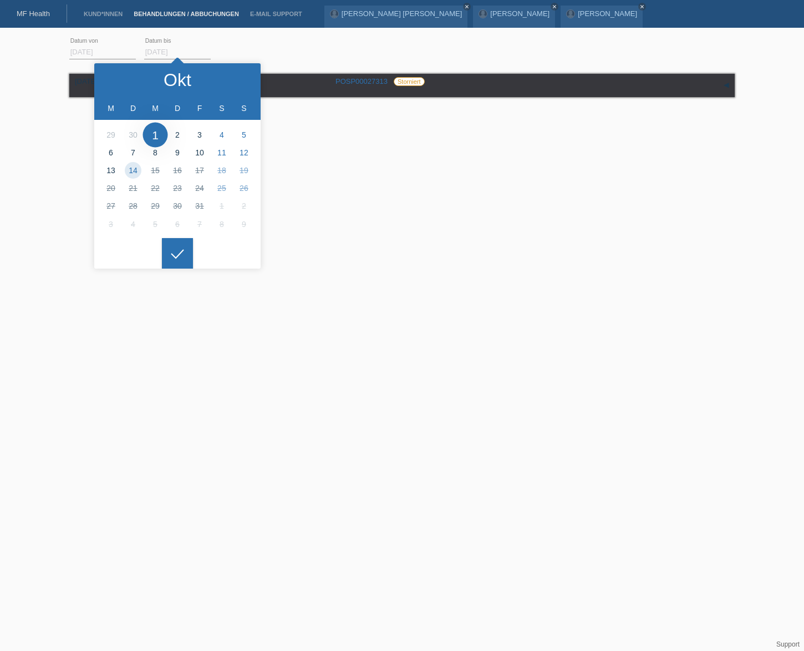
click at [335, 132] on div "10.09.2025 14:16 CHF 2'960.00 - CHF 2'960.00 David Muntwyler" at bounding box center [402, 126] width 666 height 111
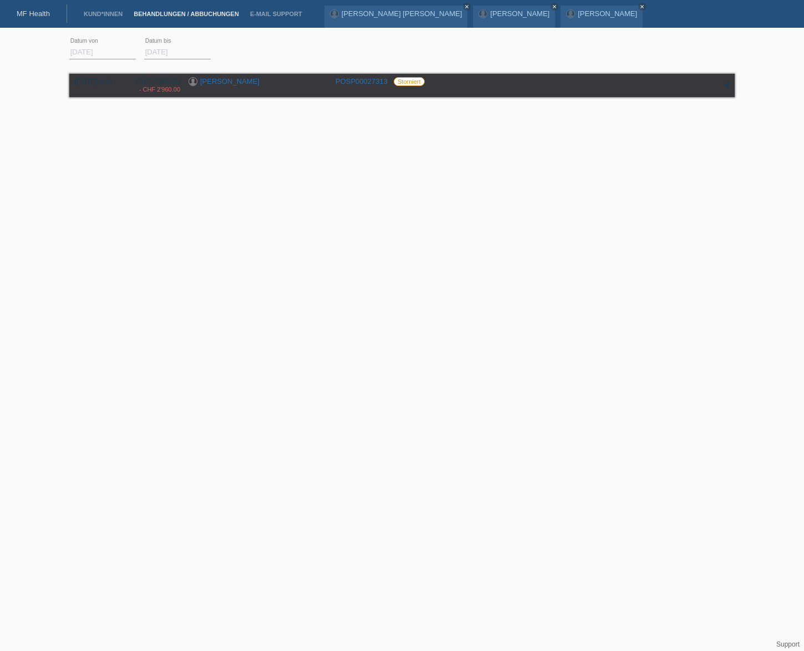
click at [41, 16] on link "MF Health" at bounding box center [33, 13] width 33 height 8
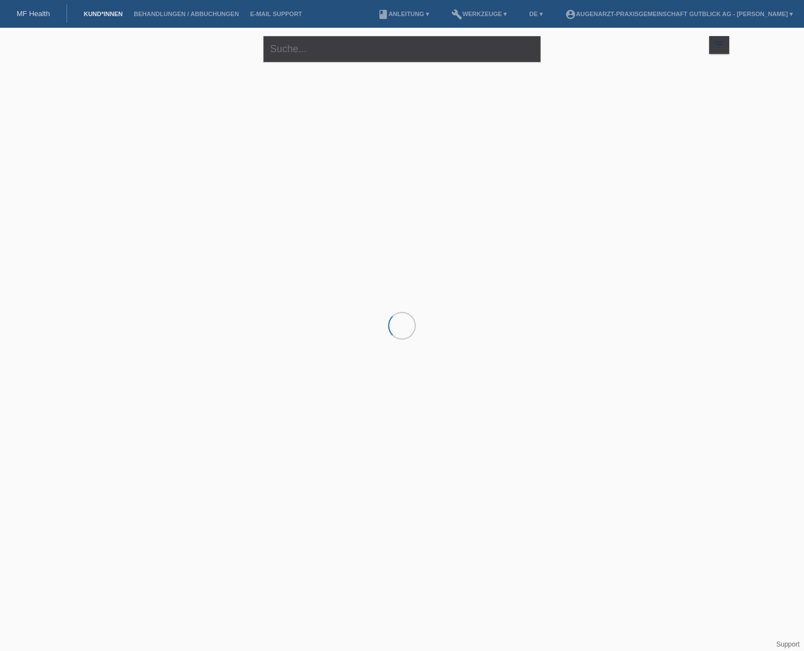
click at [710, 43] on div "filter_list" at bounding box center [720, 45] width 20 height 18
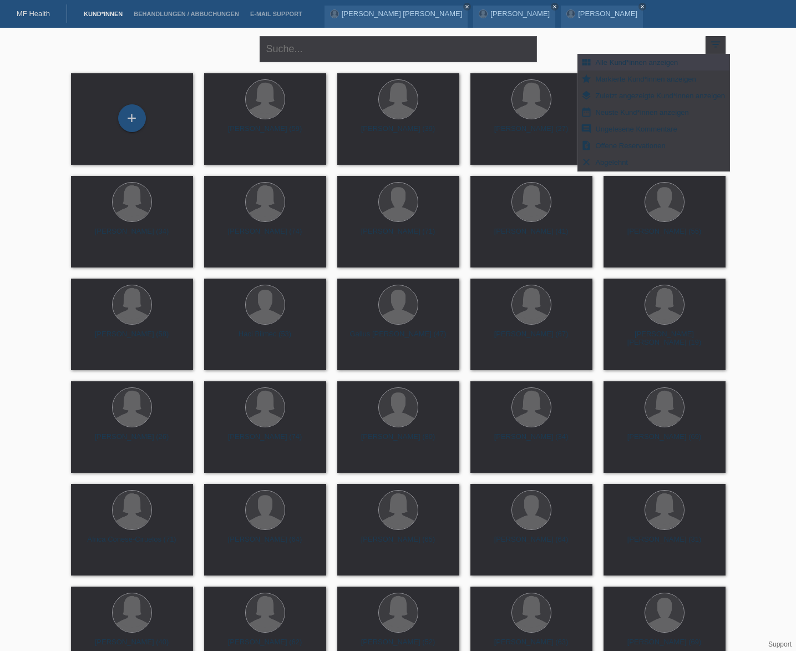
click at [604, 38] on div "close filter_list view_module Alle Kund*innen anzeigen star Markierte [PERSON_N…" at bounding box center [398, 48] width 666 height 40
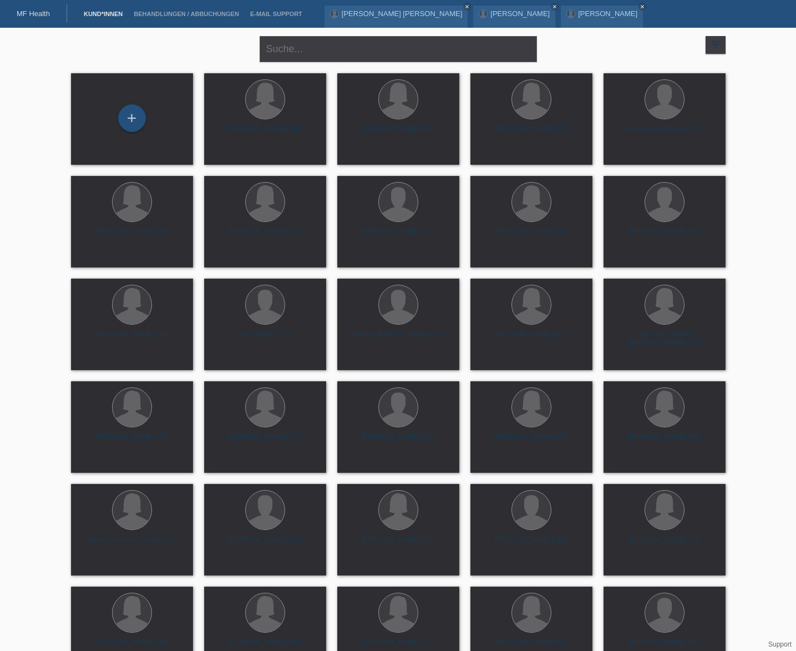
click at [58, 17] on div "MF Health" at bounding box center [33, 13] width 67 height 18
click at [39, 12] on link "MF Health" at bounding box center [33, 13] width 33 height 8
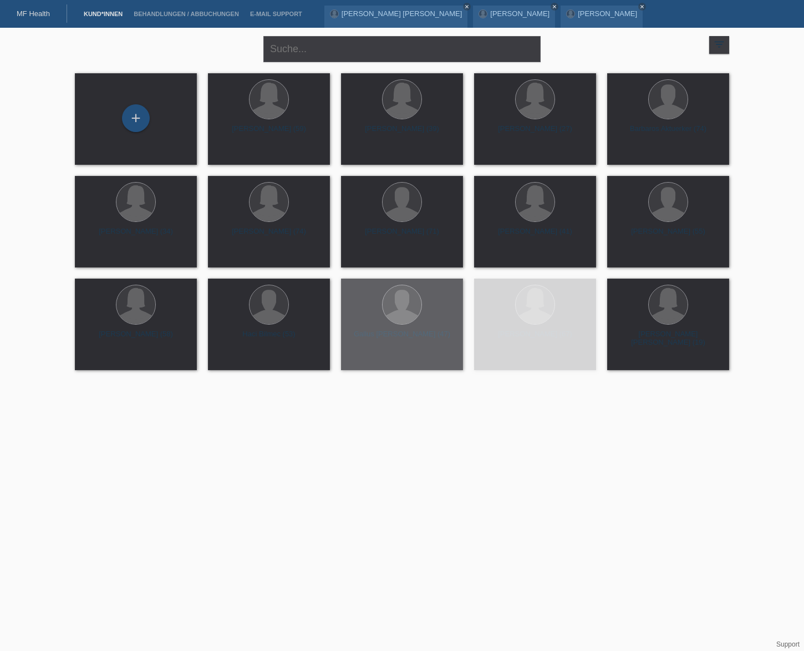
click at [725, 43] on icon "filter_list" at bounding box center [719, 44] width 12 height 12
